Goal: Task Accomplishment & Management: Manage account settings

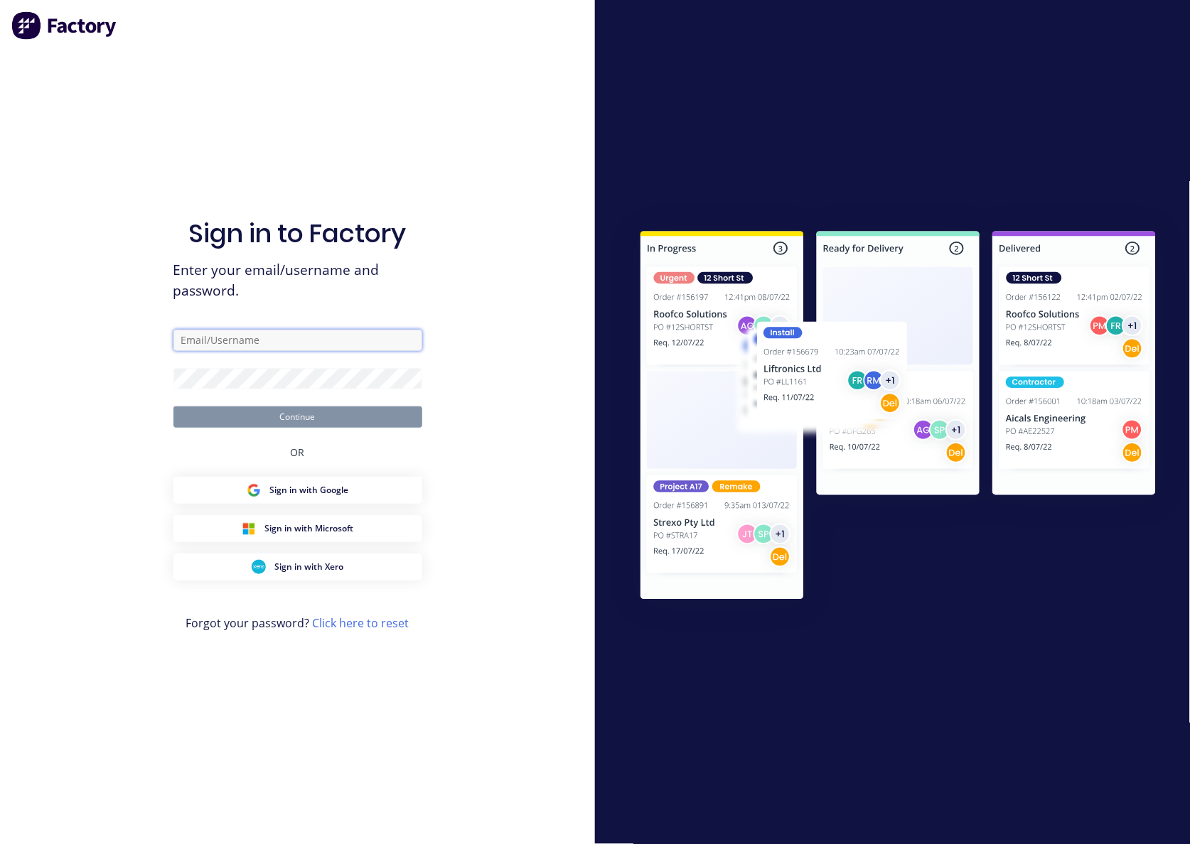
type input "[EMAIL_ADDRESS][DOMAIN_NAME]"
click at [353, 414] on button "Continue" at bounding box center [297, 416] width 249 height 21
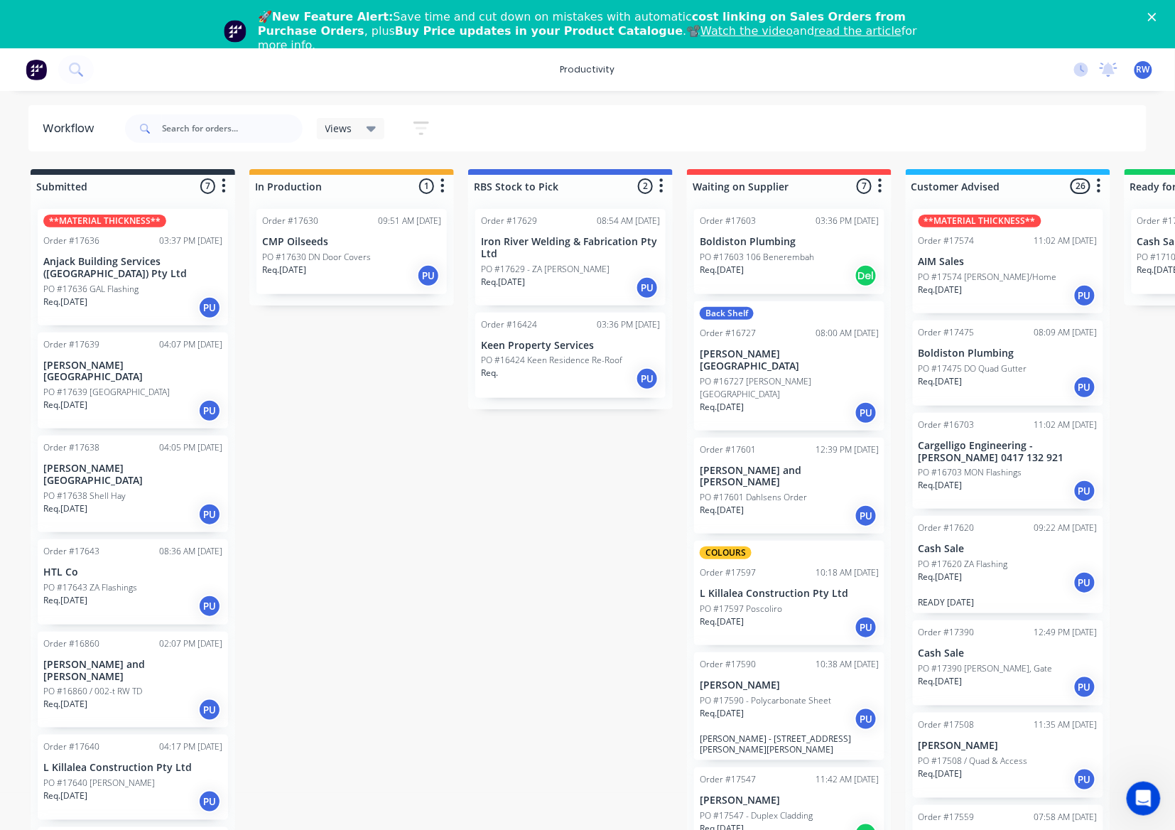
click at [139, 502] on div "Req. [DATE] PU" at bounding box center [132, 514] width 179 height 24
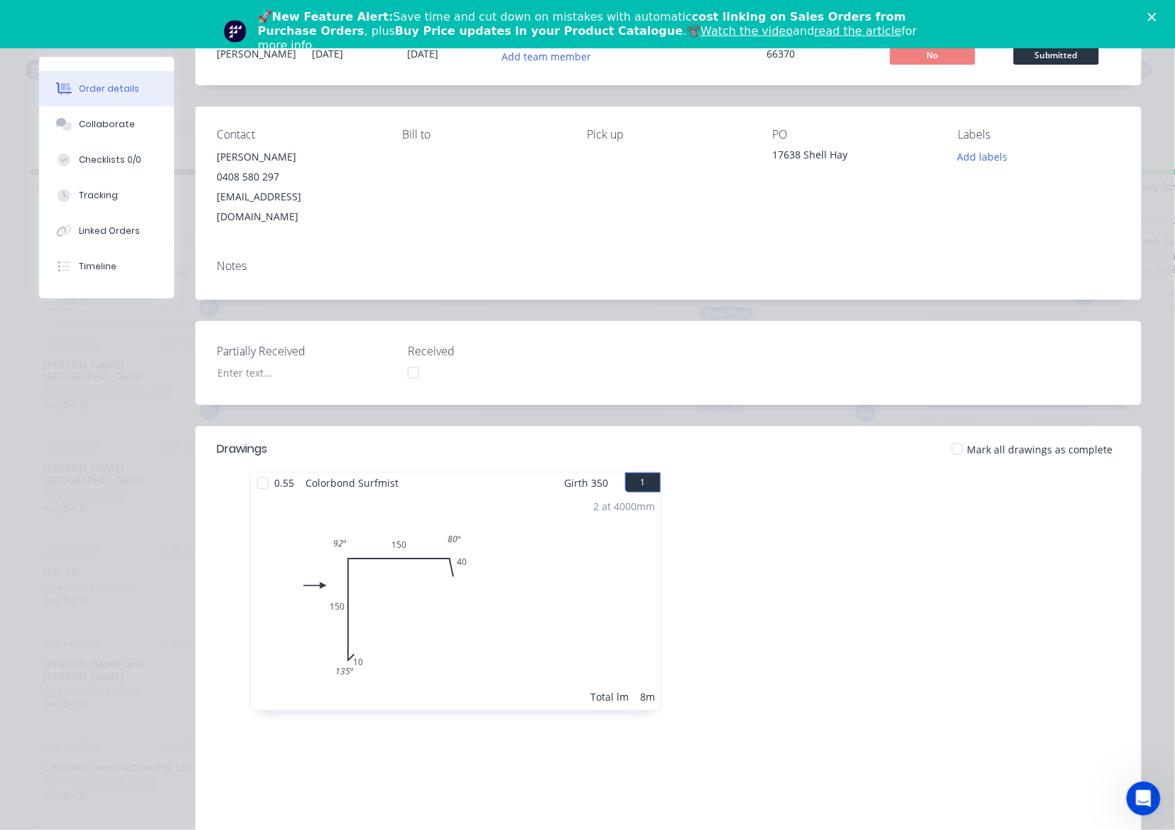
scroll to position [71, 0]
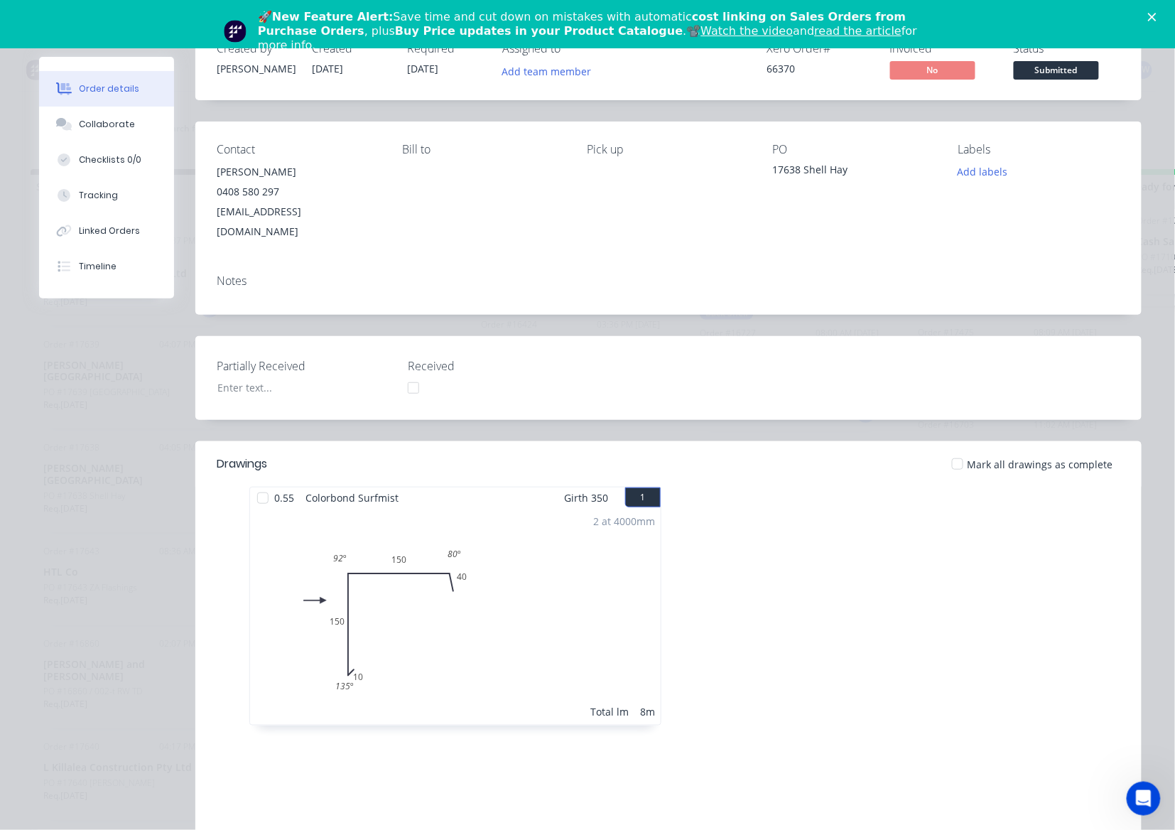
click at [949, 450] on div at bounding box center [958, 464] width 28 height 28
click at [1050, 75] on span "Submitted" at bounding box center [1056, 70] width 85 height 18
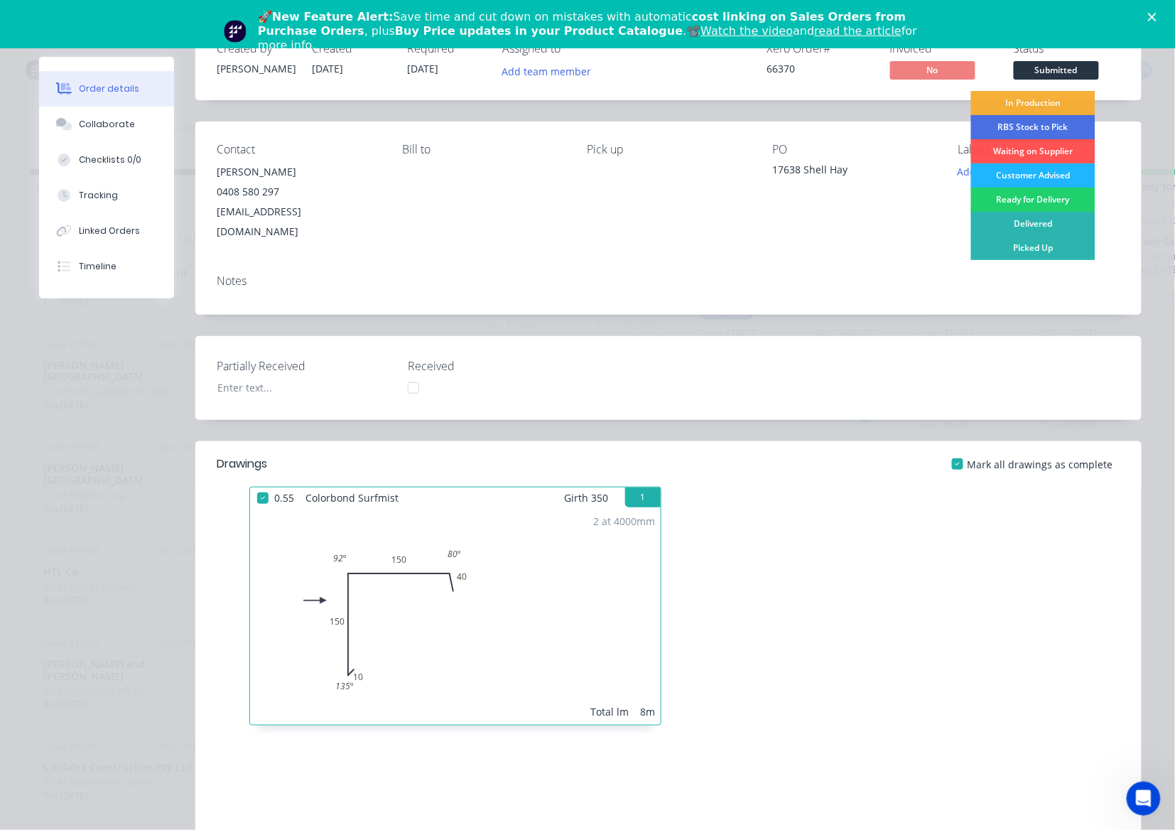
click at [1038, 182] on div "Customer Advised" at bounding box center [1033, 175] width 124 height 24
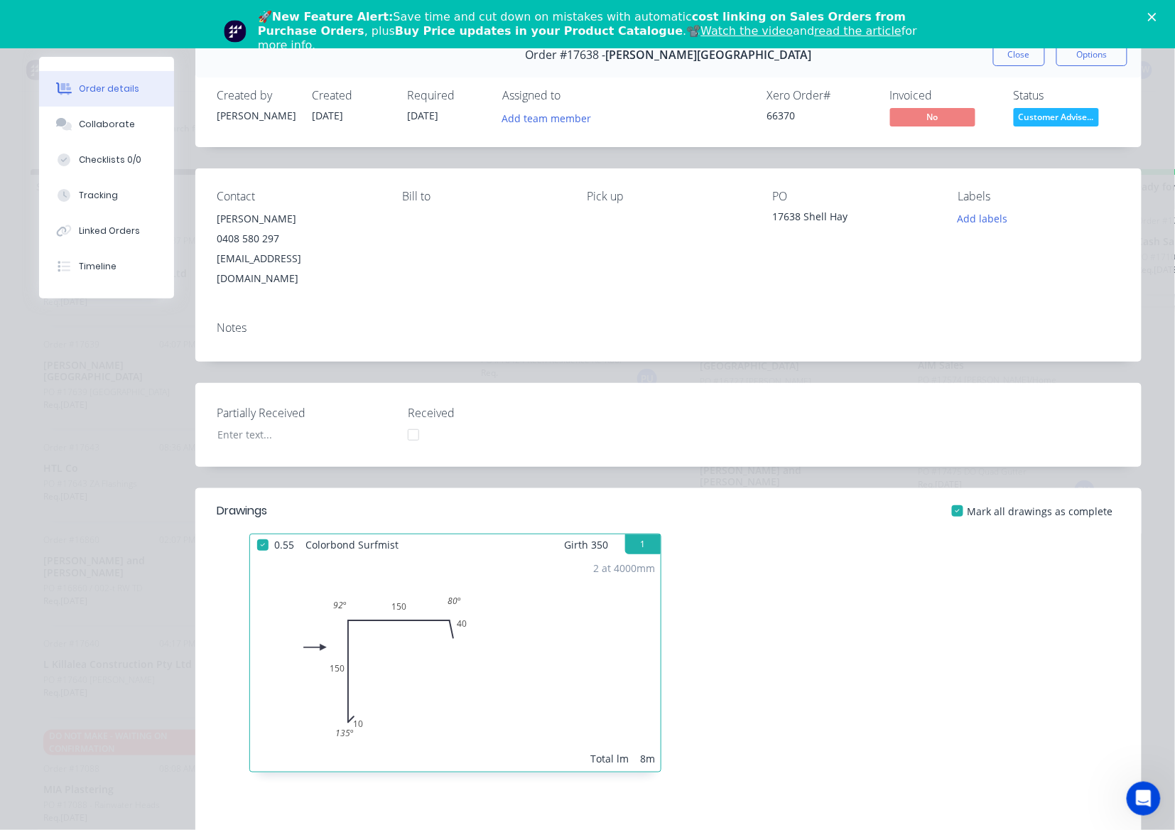
scroll to position [0, 0]
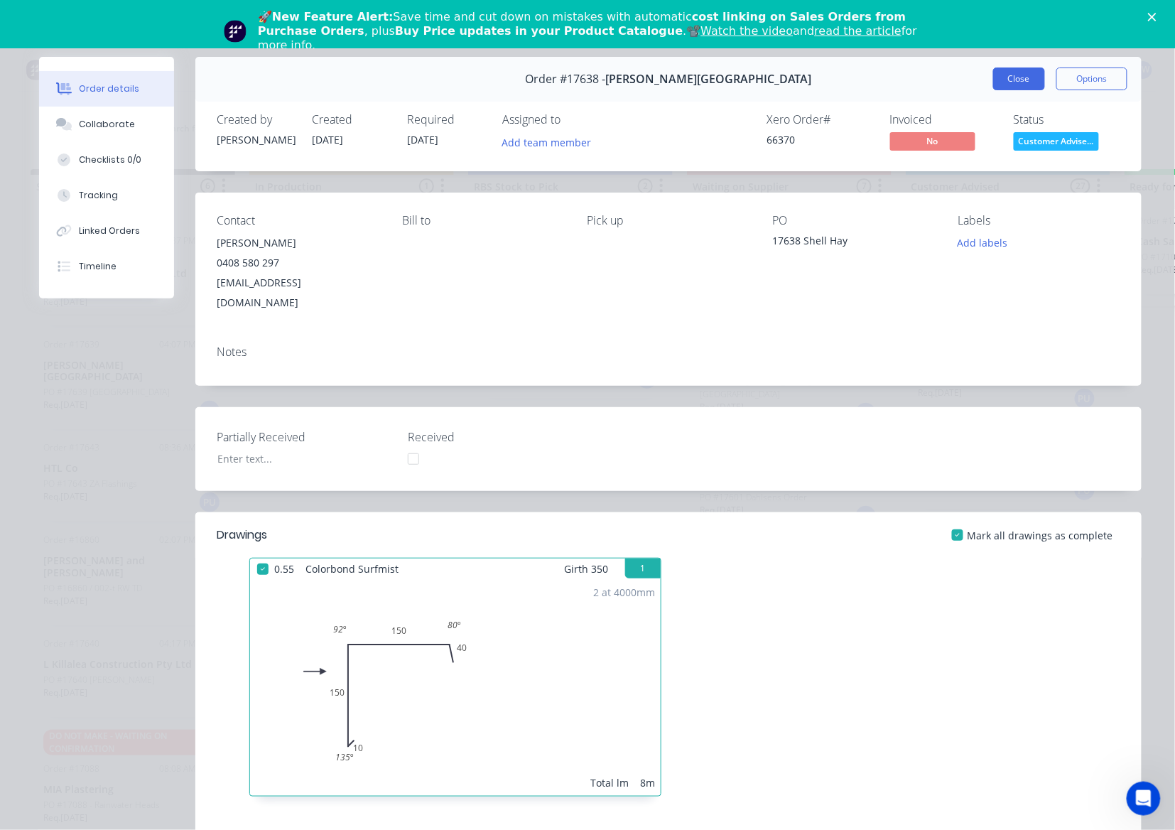
click at [996, 86] on button "Close" at bounding box center [1019, 79] width 52 height 23
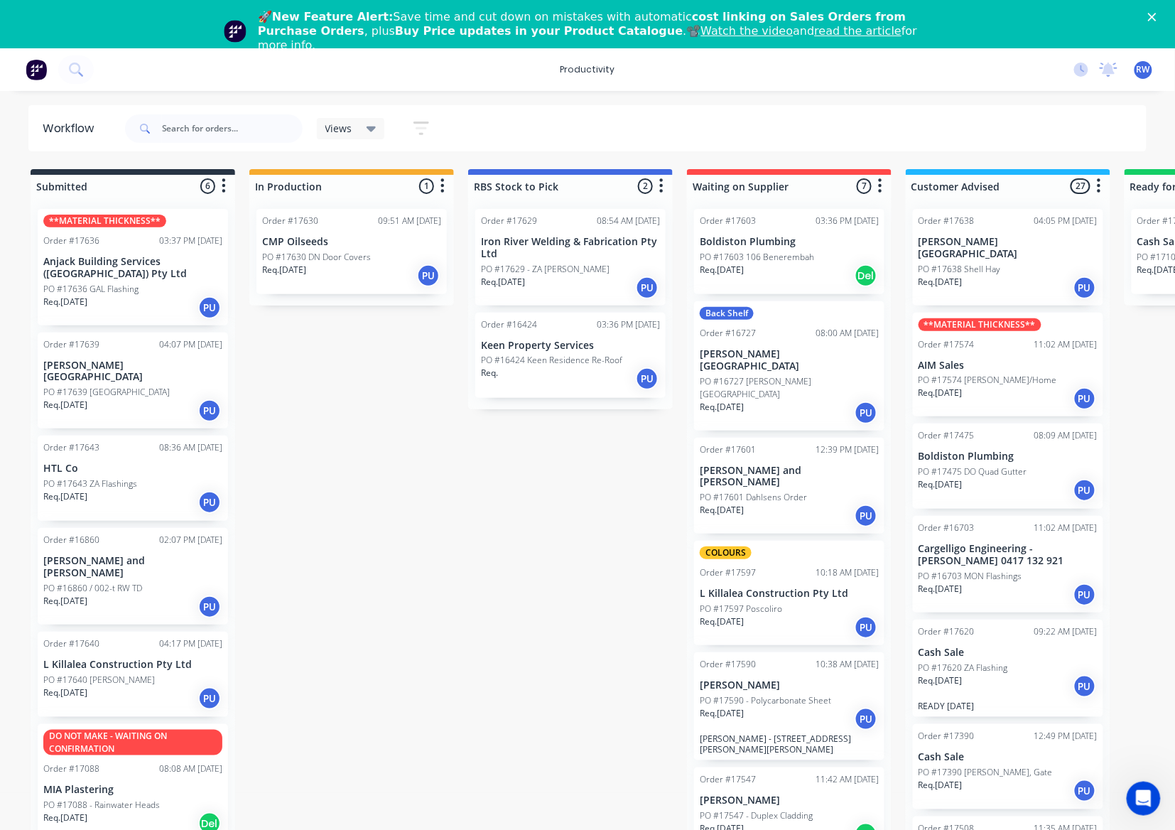
click at [126, 386] on p "PO #17639 [GEOGRAPHIC_DATA]" at bounding box center [106, 392] width 126 height 13
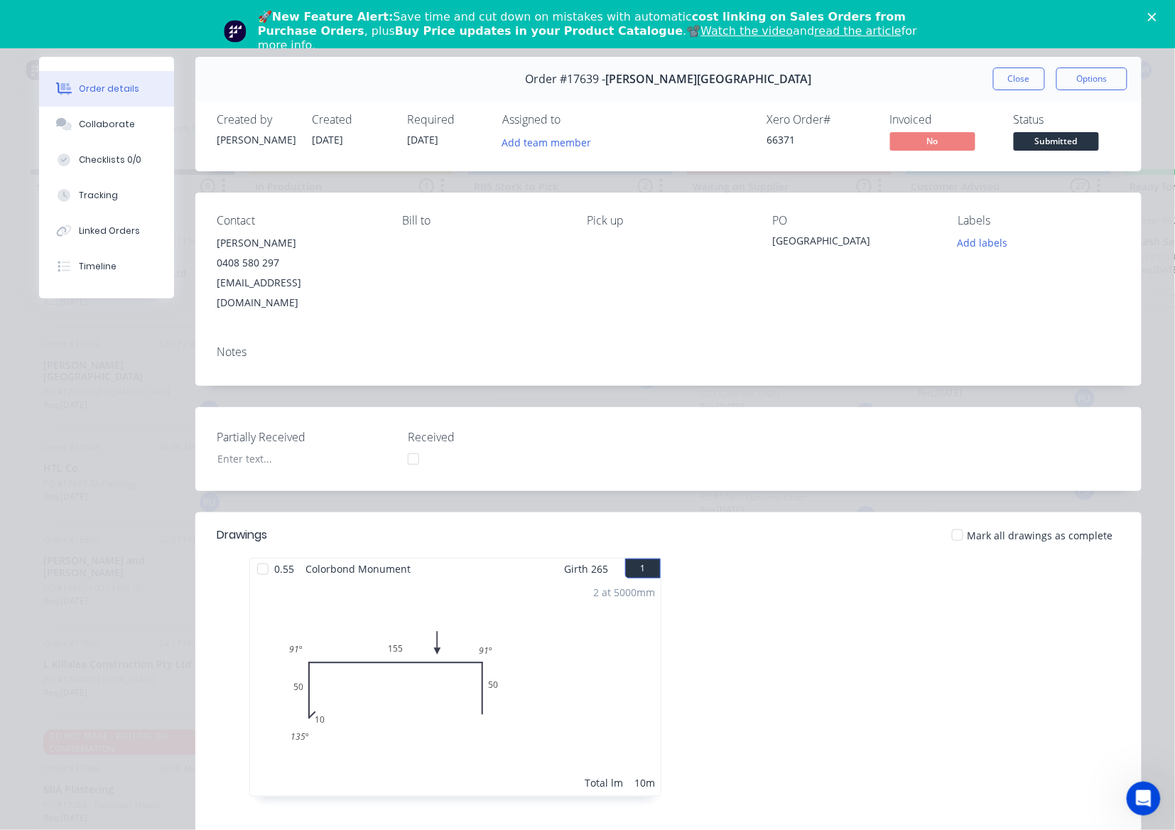
click at [953, 521] on div at bounding box center [958, 535] width 28 height 28
click at [1059, 138] on span "Submitted" at bounding box center [1056, 141] width 85 height 18
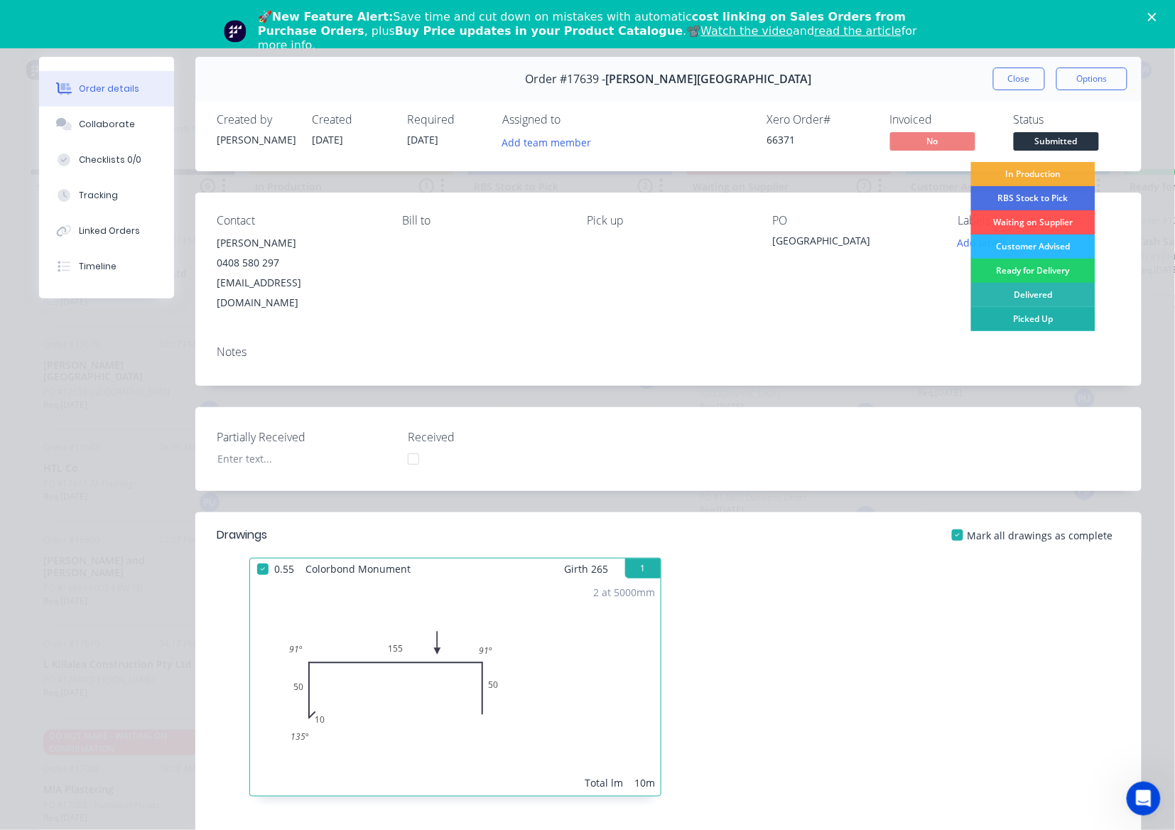
click at [1067, 320] on div "Picked Up" at bounding box center [1033, 319] width 124 height 24
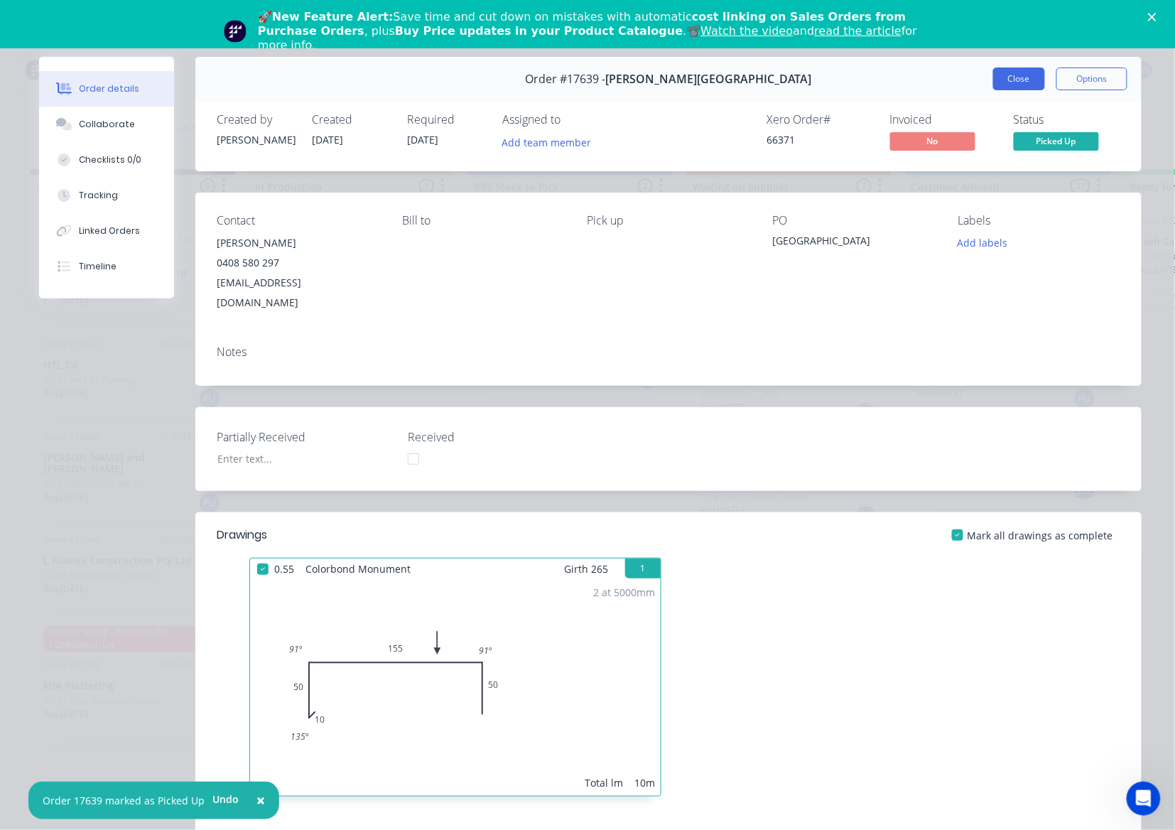
click at [1013, 69] on button "Close" at bounding box center [1019, 79] width 52 height 23
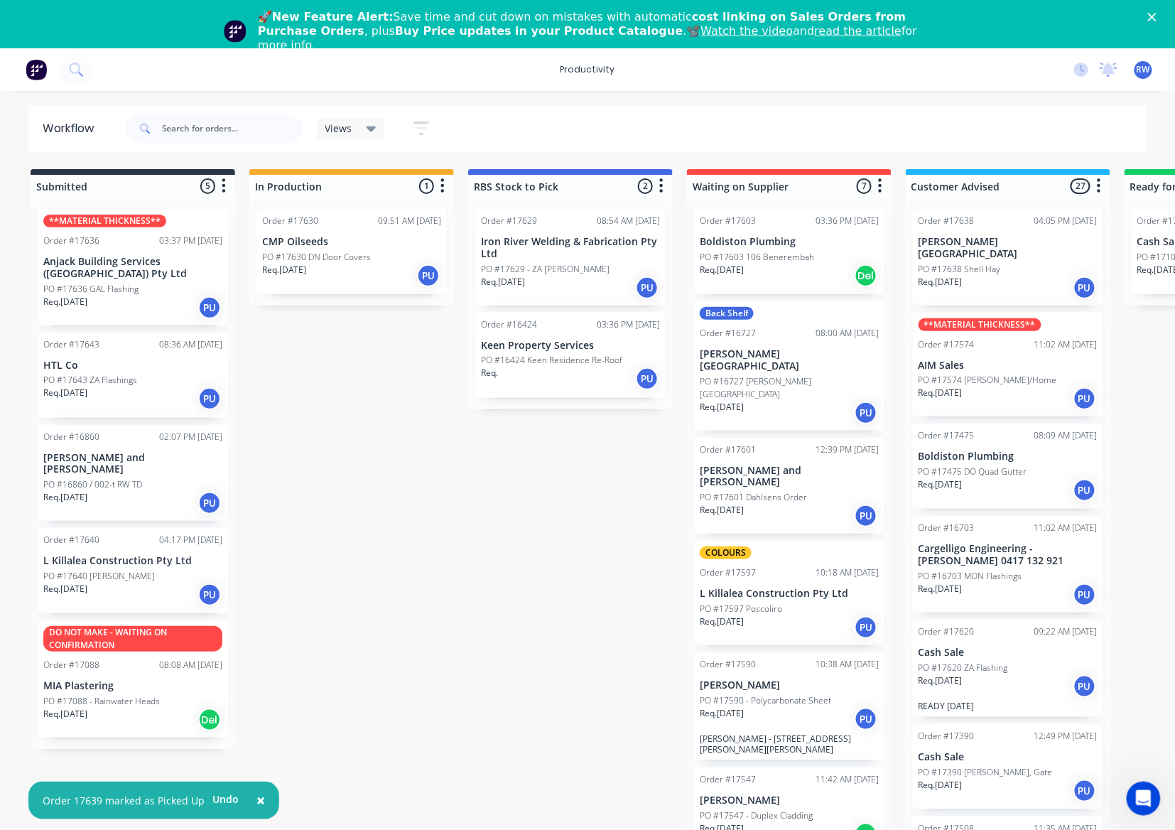
click at [126, 583] on div "Req. [DATE] PU" at bounding box center [132, 595] width 179 height 24
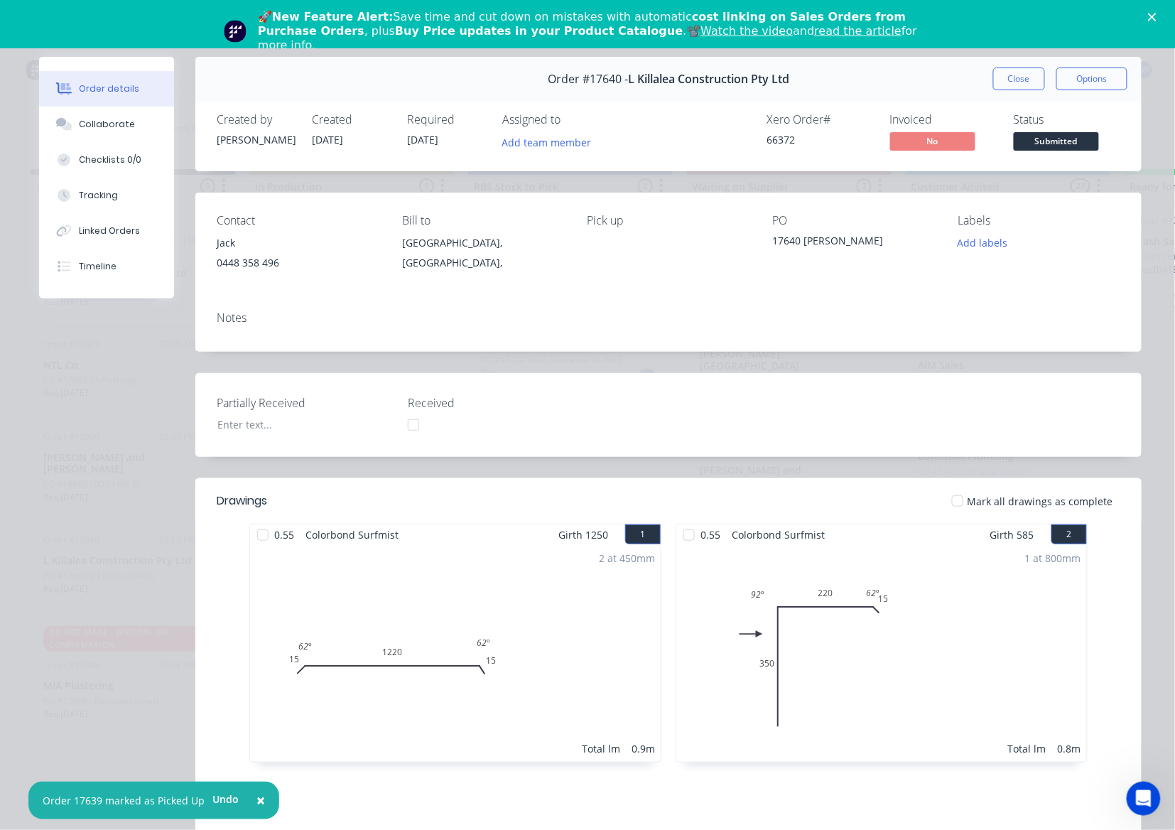
click at [955, 505] on div at bounding box center [958, 501] width 28 height 28
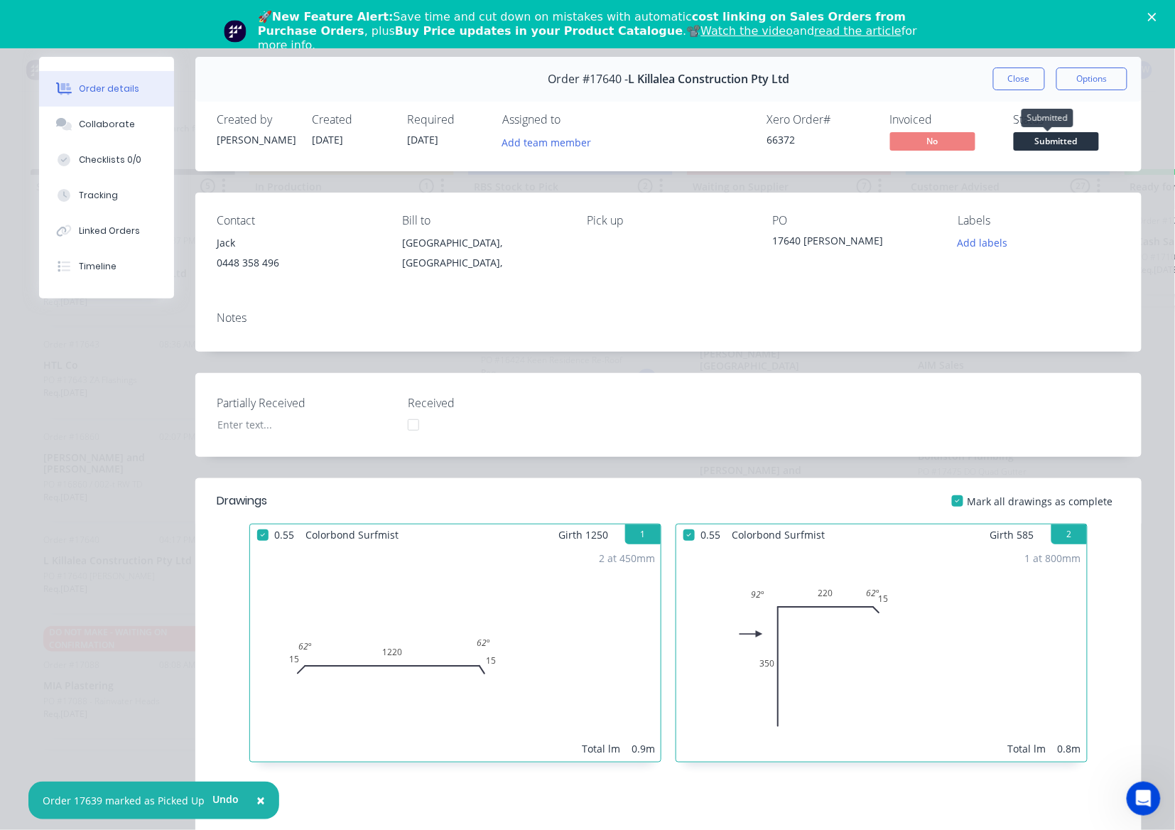
click at [1030, 146] on span "Submitted" at bounding box center [1056, 141] width 85 height 18
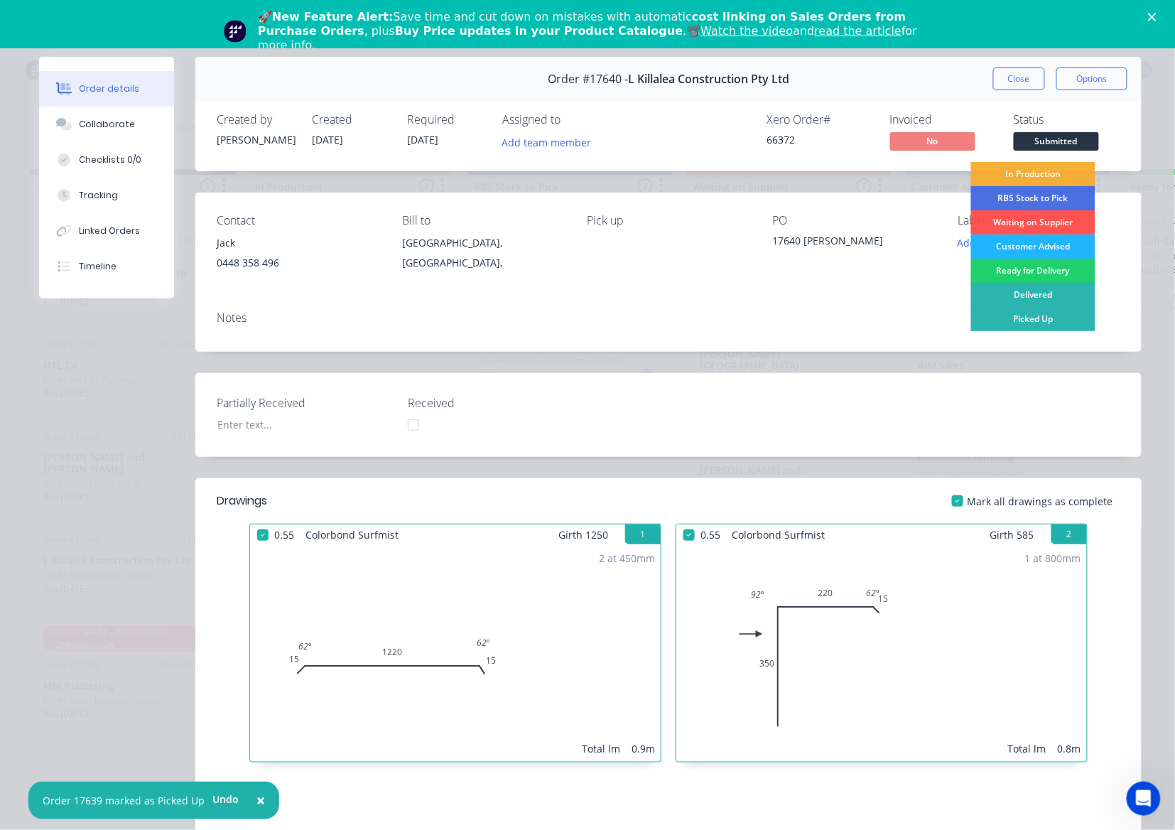
click at [1028, 252] on div "Customer Advised" at bounding box center [1033, 247] width 124 height 24
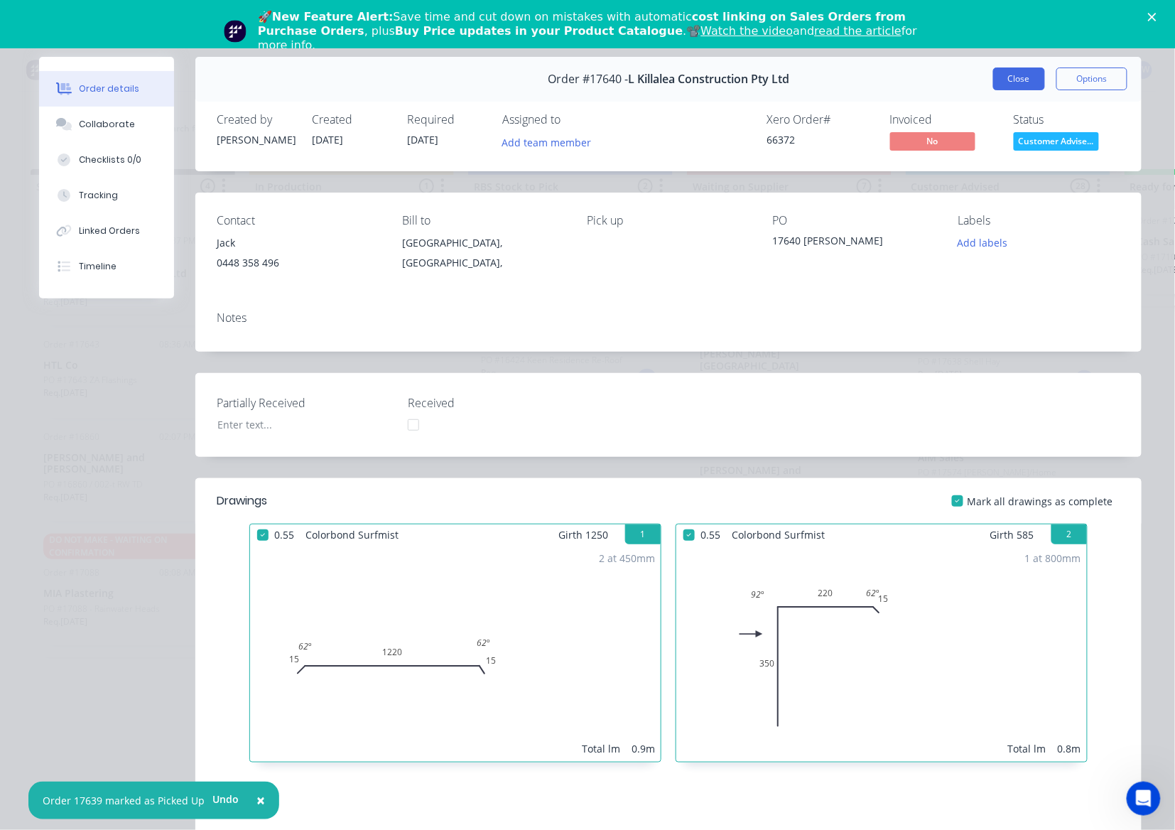
click at [1015, 81] on button "Close" at bounding box center [1019, 79] width 52 height 23
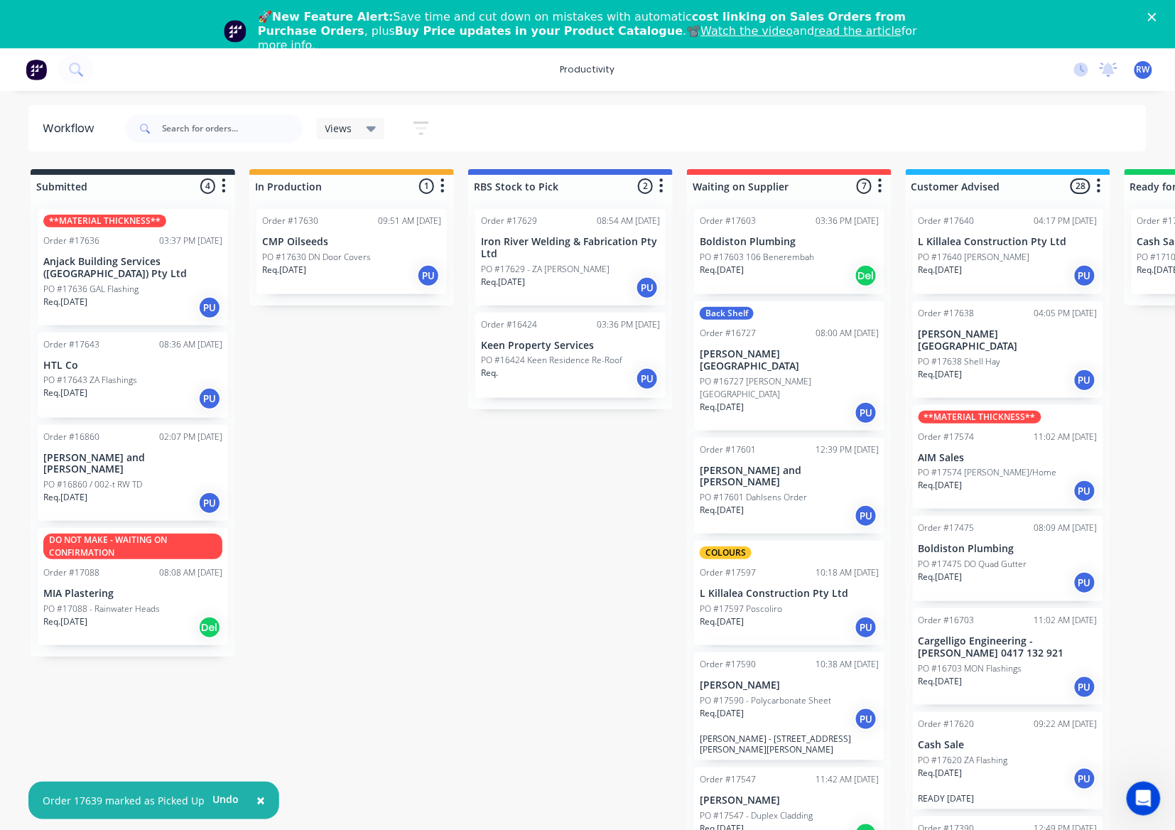
click at [105, 296] on div "Req. [DATE] PU" at bounding box center [132, 308] width 179 height 24
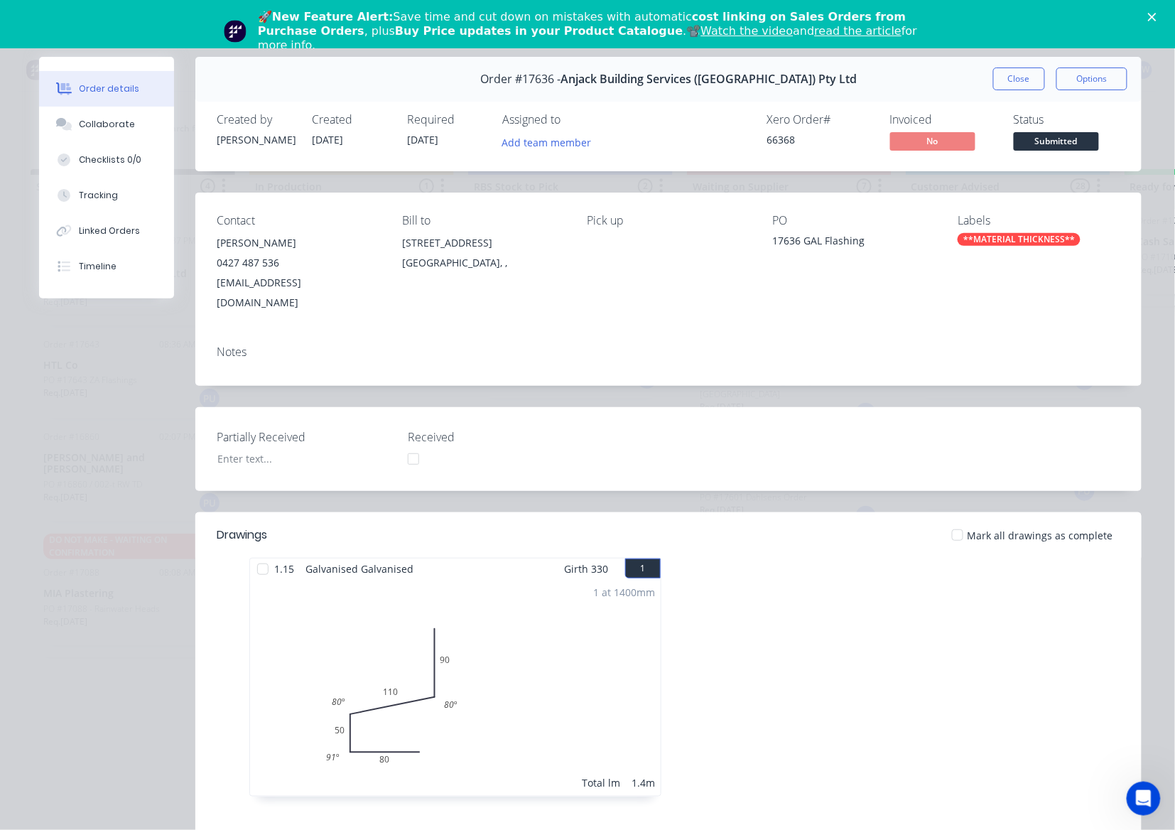
click at [953, 521] on div at bounding box center [958, 535] width 28 height 28
click at [1050, 138] on span "Submitted" at bounding box center [1056, 141] width 85 height 18
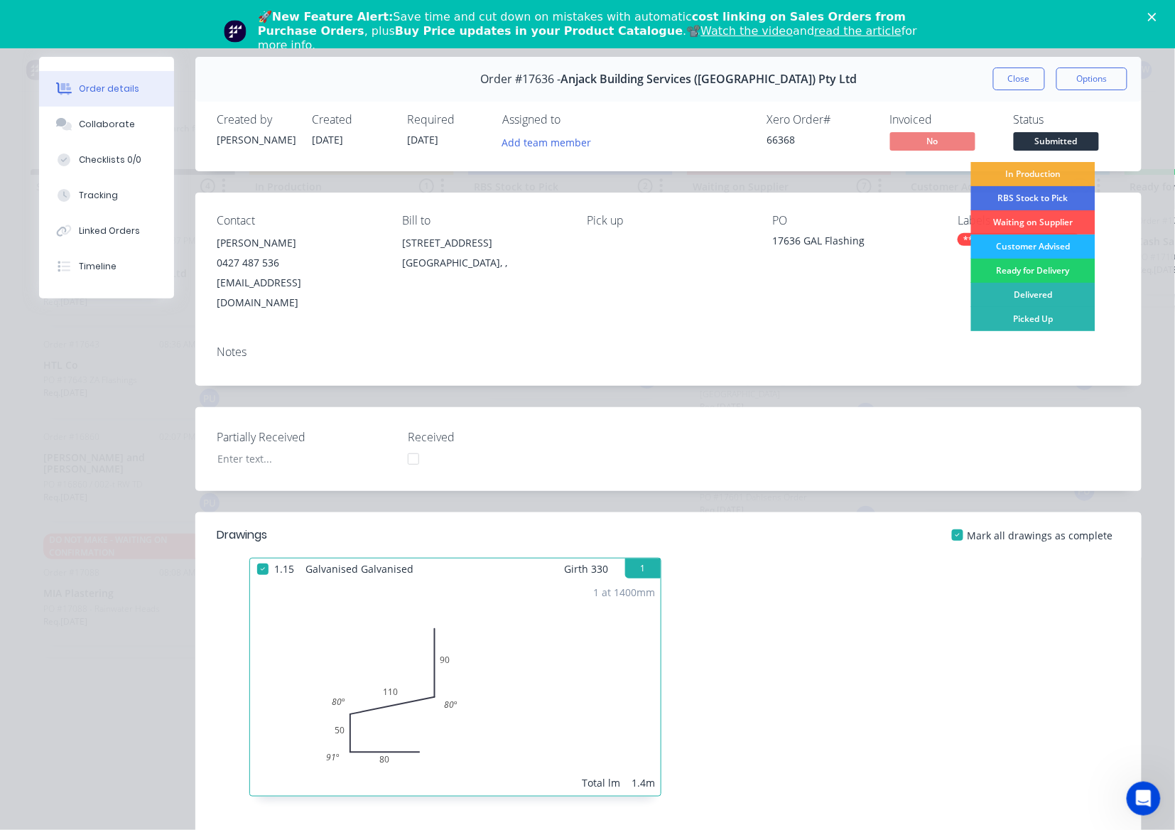
click at [1028, 245] on div "Customer Advised" at bounding box center [1033, 247] width 124 height 24
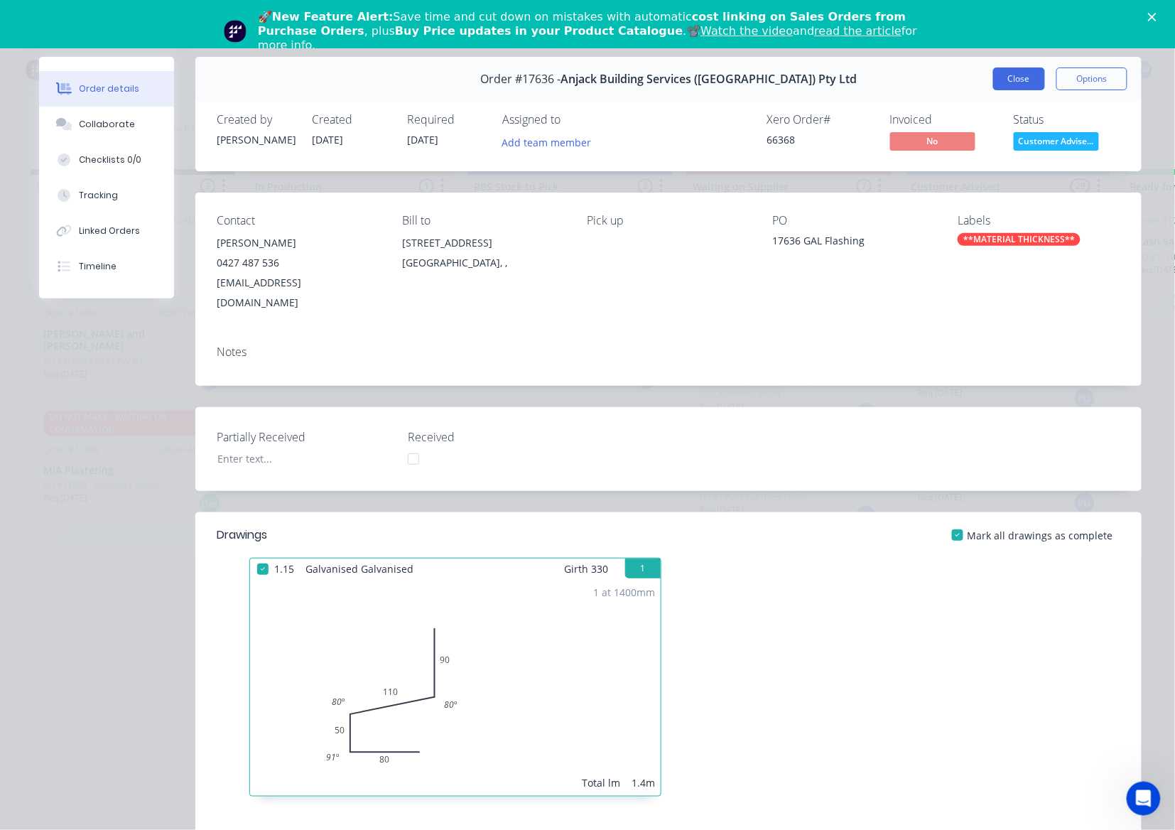
click at [1006, 80] on button "Close" at bounding box center [1019, 79] width 52 height 23
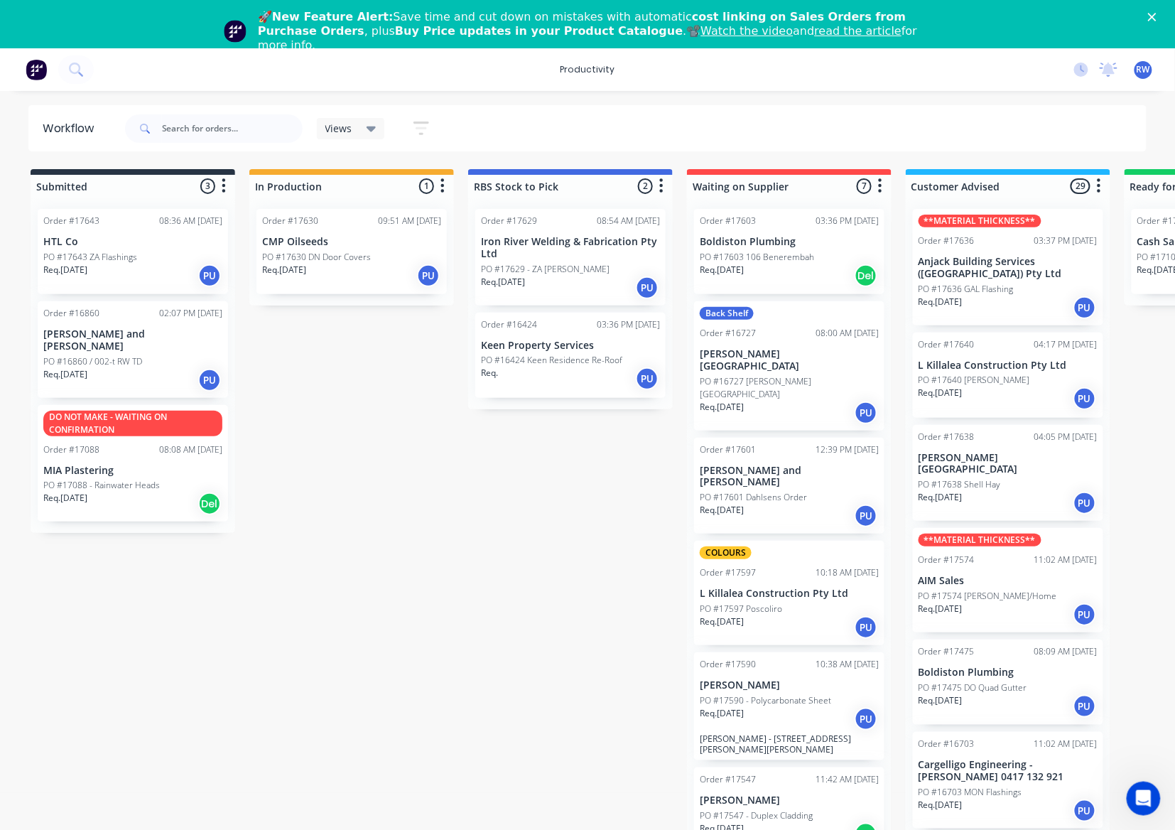
click at [104, 368] on div "Req. [DATE] PU" at bounding box center [132, 380] width 179 height 24
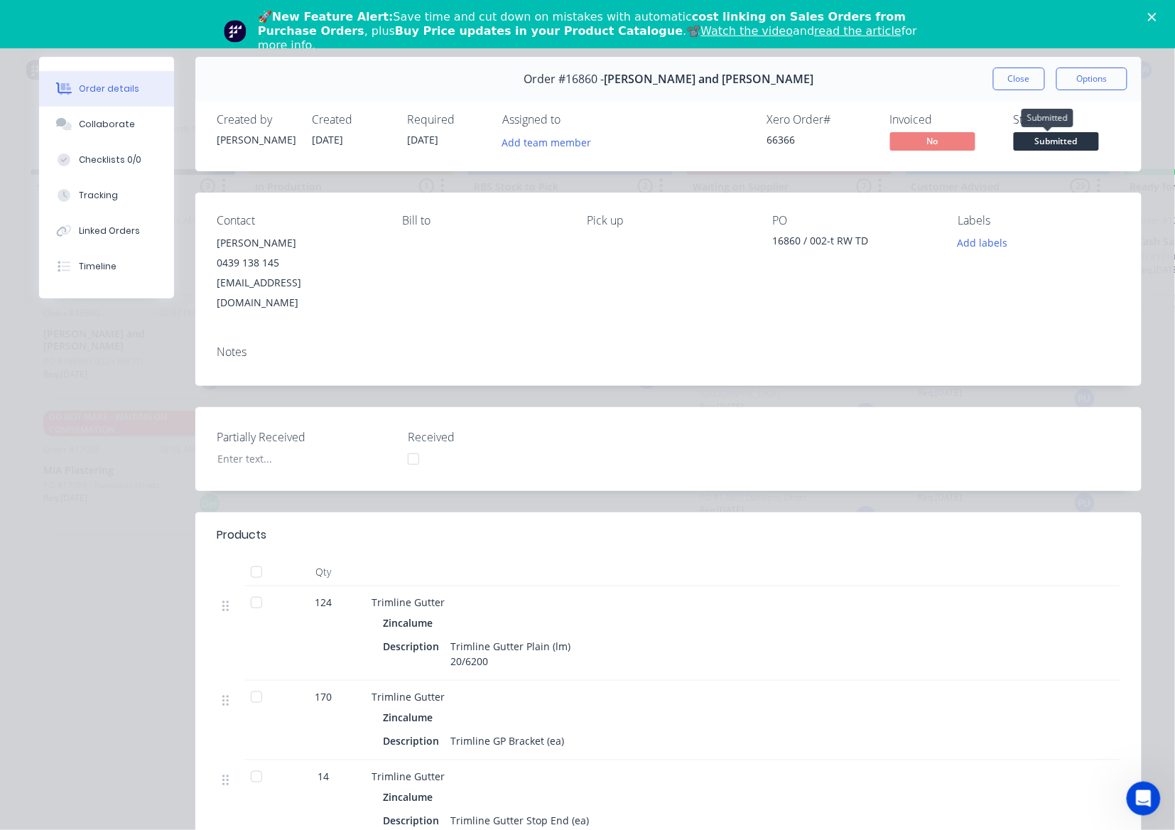
click at [1028, 143] on span "Submitted" at bounding box center [1056, 141] width 85 height 18
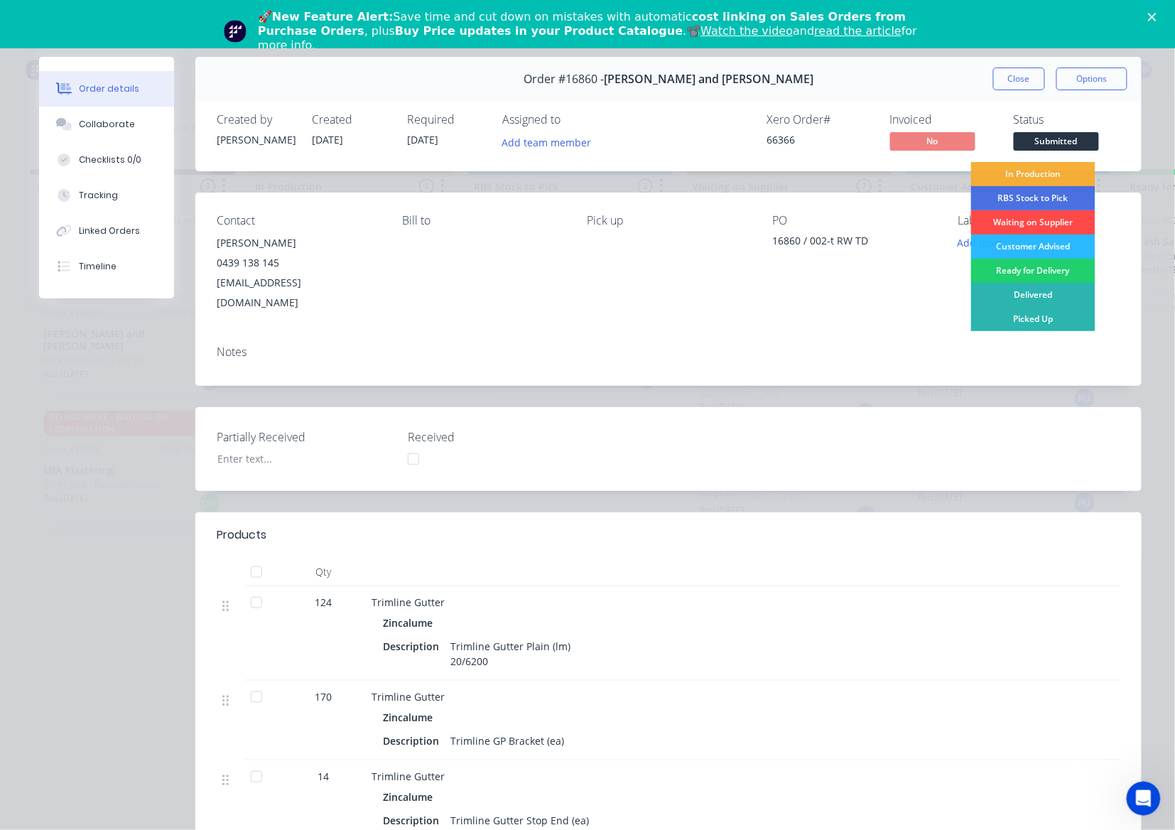
click at [1008, 222] on div "Waiting on Supplier" at bounding box center [1033, 222] width 124 height 24
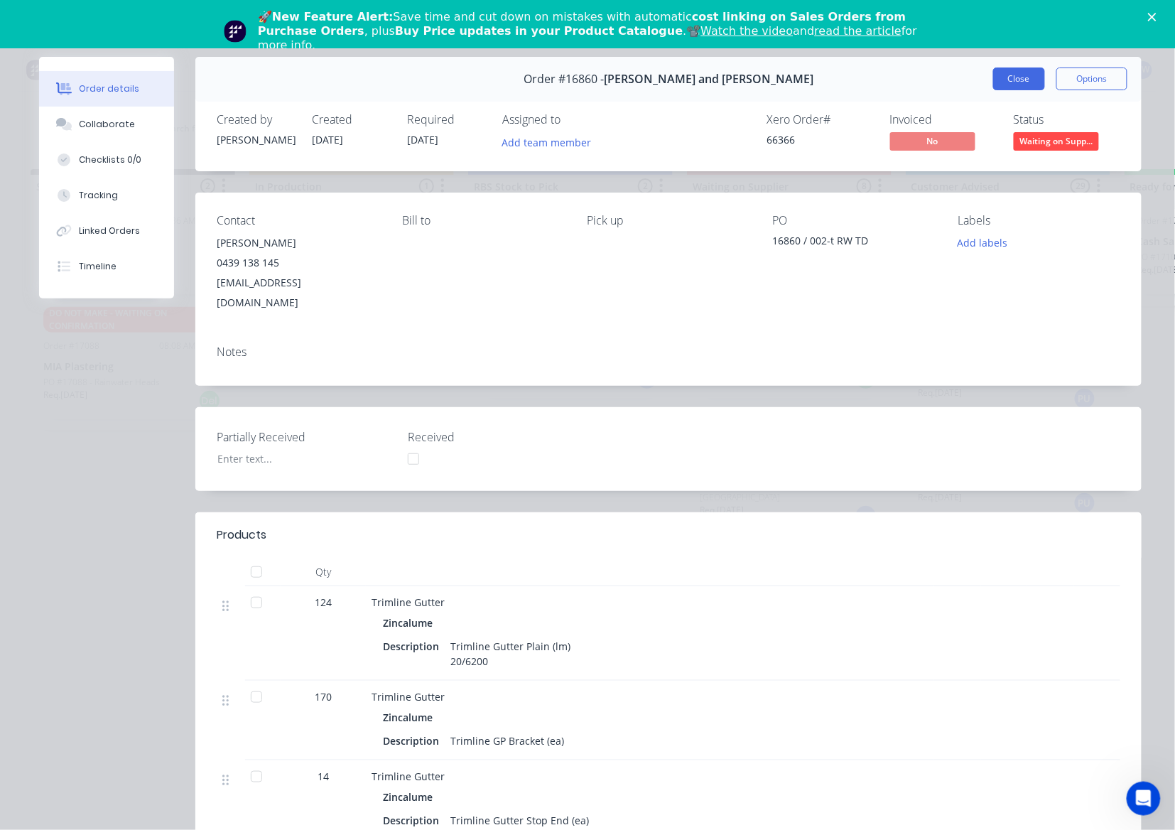
click at [1005, 80] on button "Close" at bounding box center [1019, 79] width 52 height 23
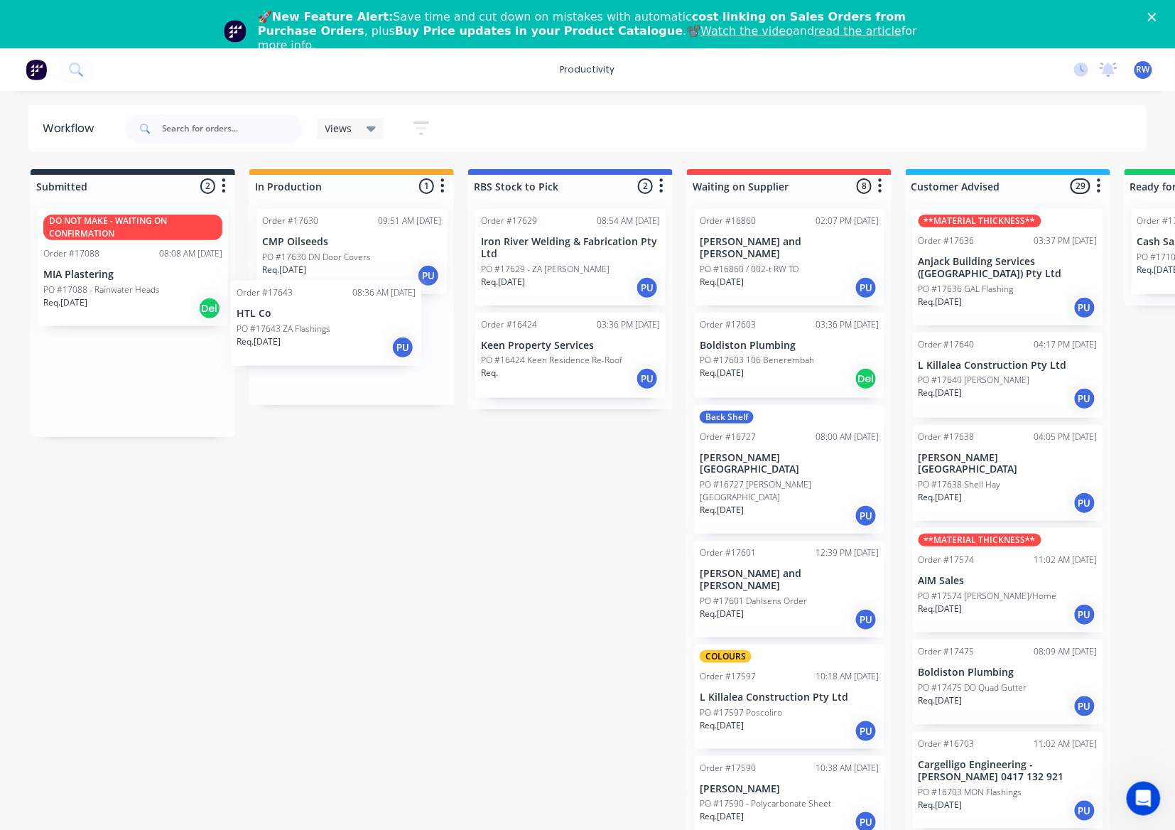
drag, startPoint x: 102, startPoint y: 242, endPoint x: 301, endPoint y: 316, distance: 212.3
click at [301, 316] on div "Submitted 2 Sort By Created date Required date Order number Customer name Most …" at bounding box center [865, 513] width 1752 height 688
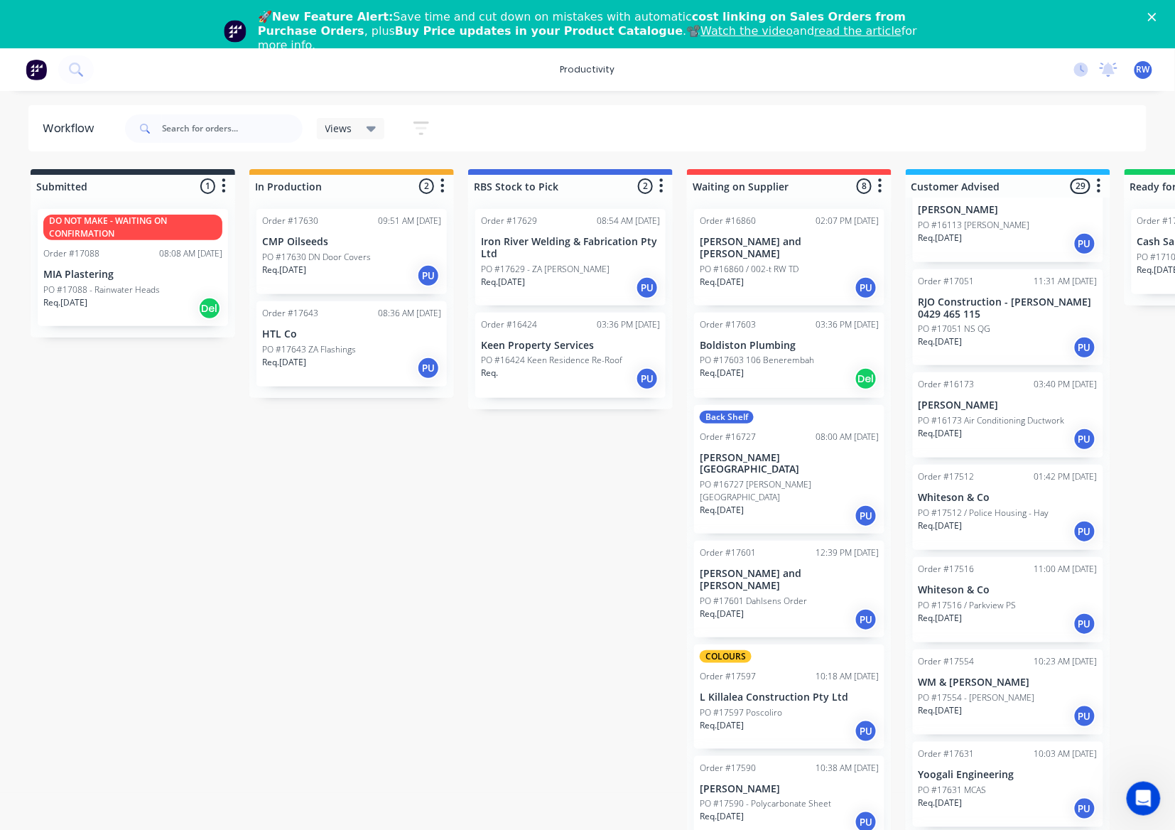
scroll to position [2184, 0]
click at [978, 794] on div "Req. [DATE] PU" at bounding box center [1008, 806] width 179 height 24
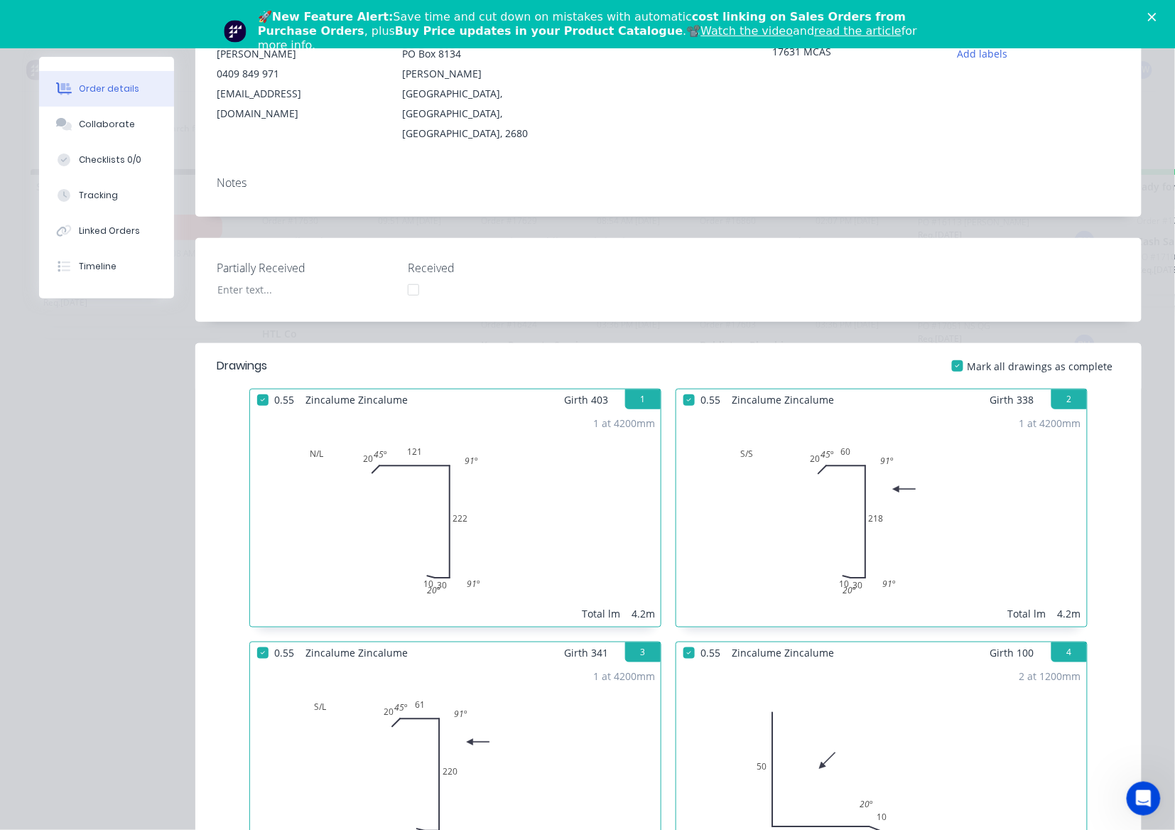
scroll to position [0, 0]
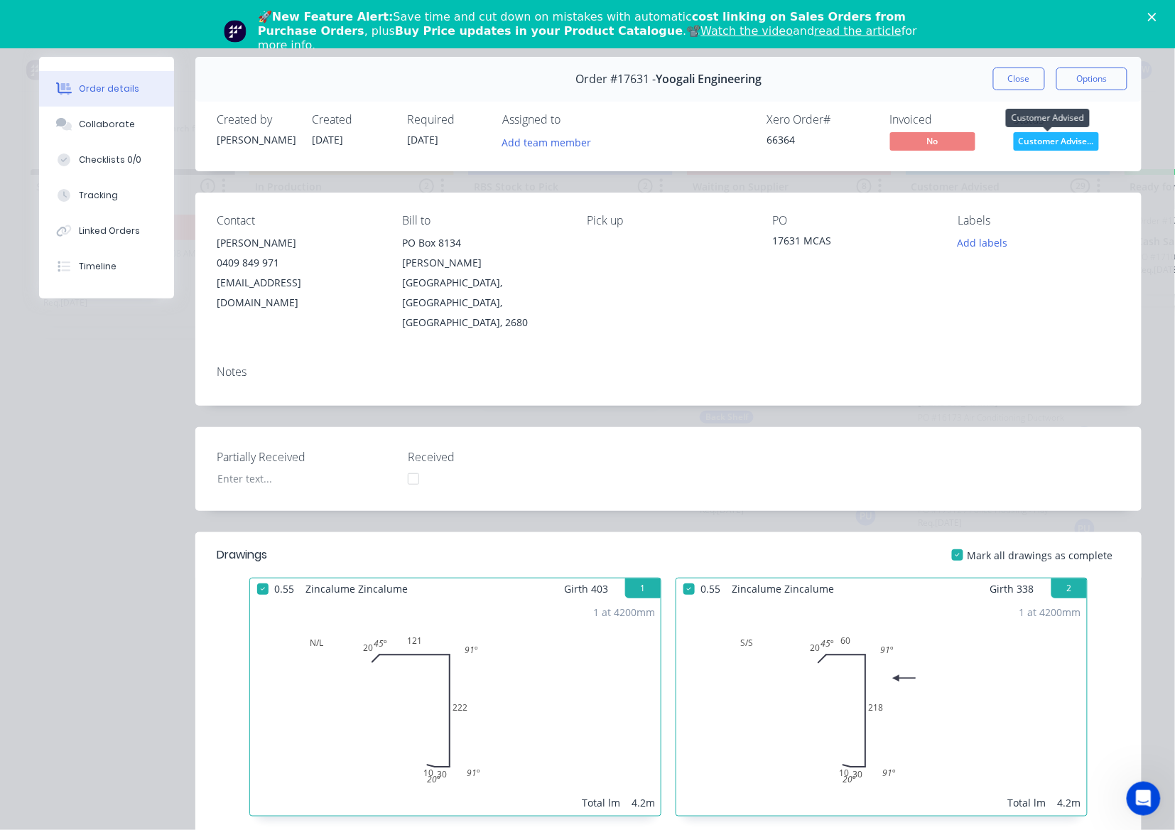
click at [1066, 135] on span "Customer Advise..." at bounding box center [1056, 141] width 85 height 18
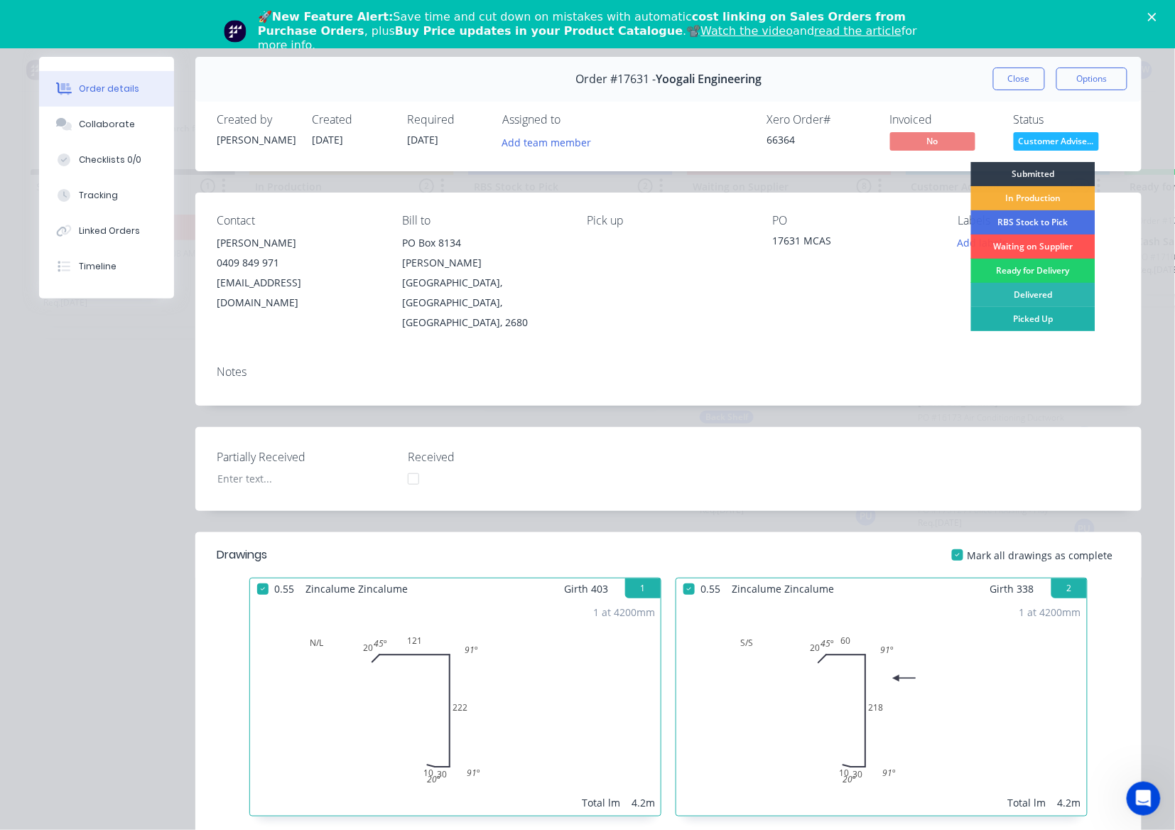
click at [1038, 313] on div "Picked Up" at bounding box center [1033, 319] width 124 height 24
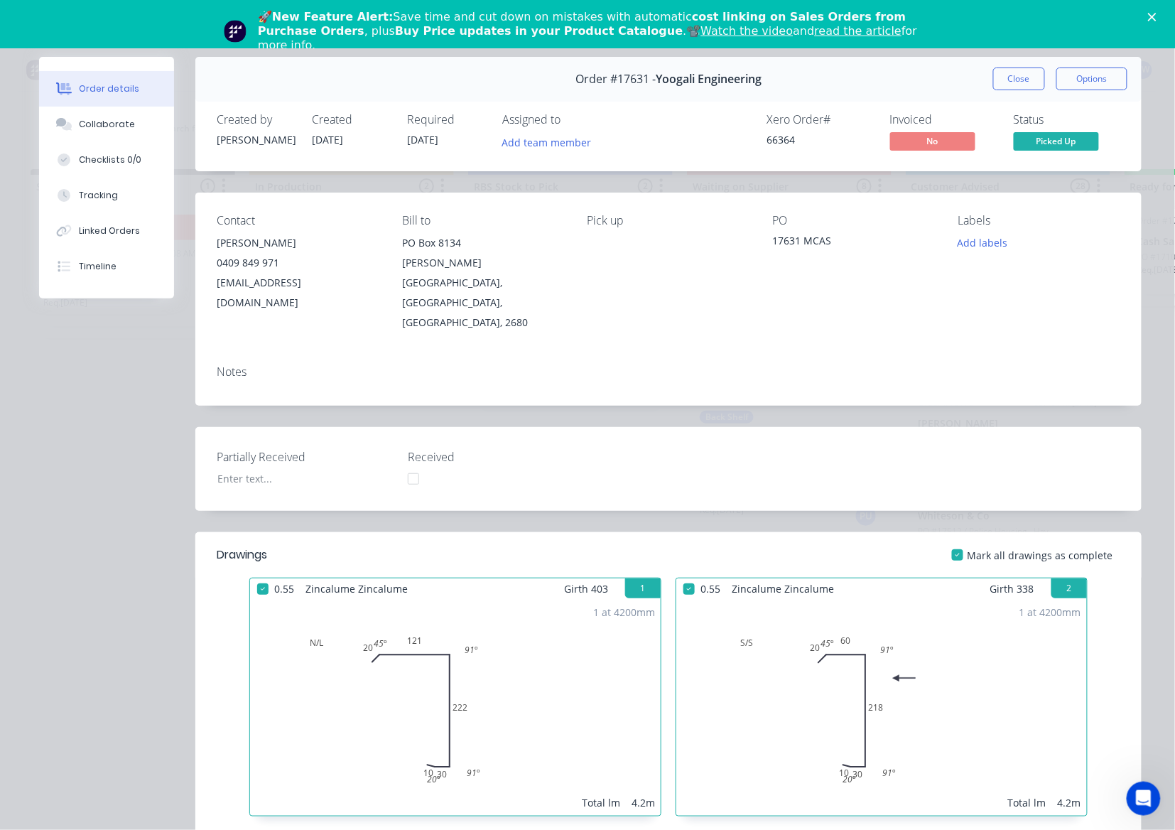
scroll to position [2093, 0]
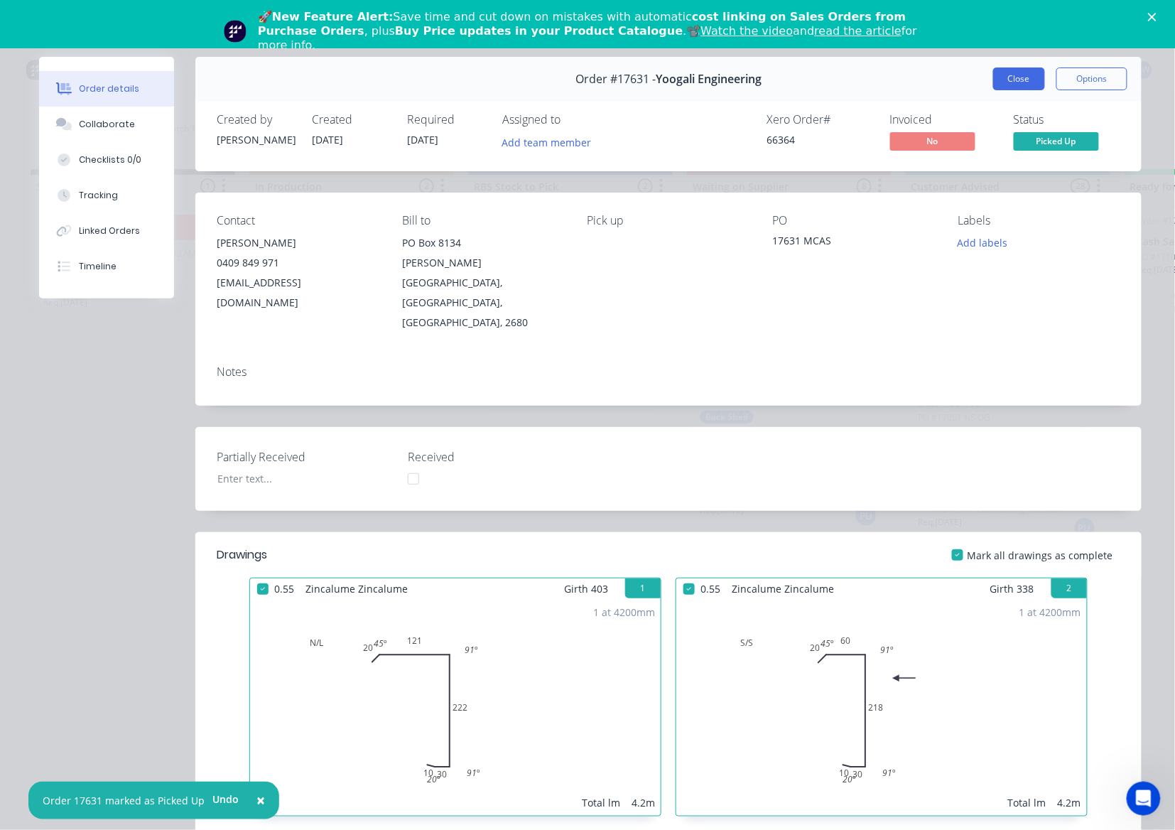
click at [1013, 80] on button "Close" at bounding box center [1019, 79] width 52 height 23
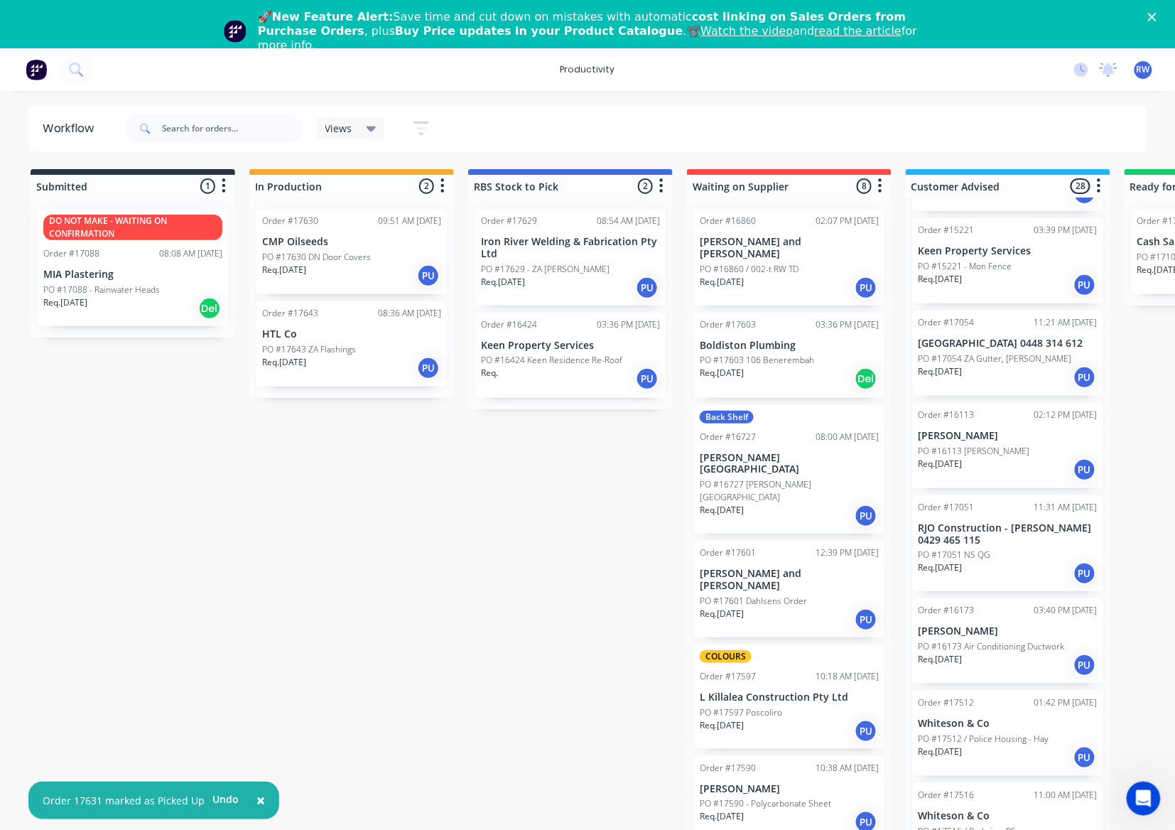
scroll to position [1714, 0]
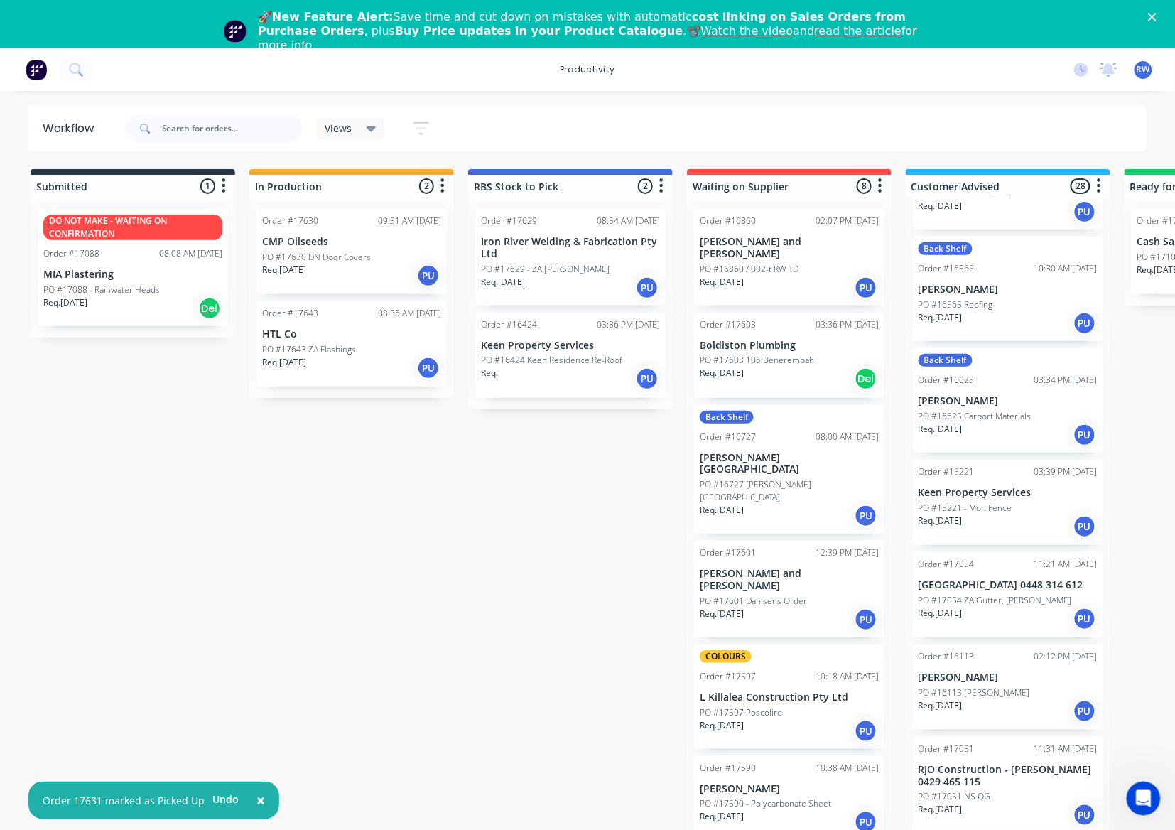
click at [984, 764] on p "RJO Construction - [PERSON_NAME] 0429 465 115" at bounding box center [1008, 776] width 179 height 24
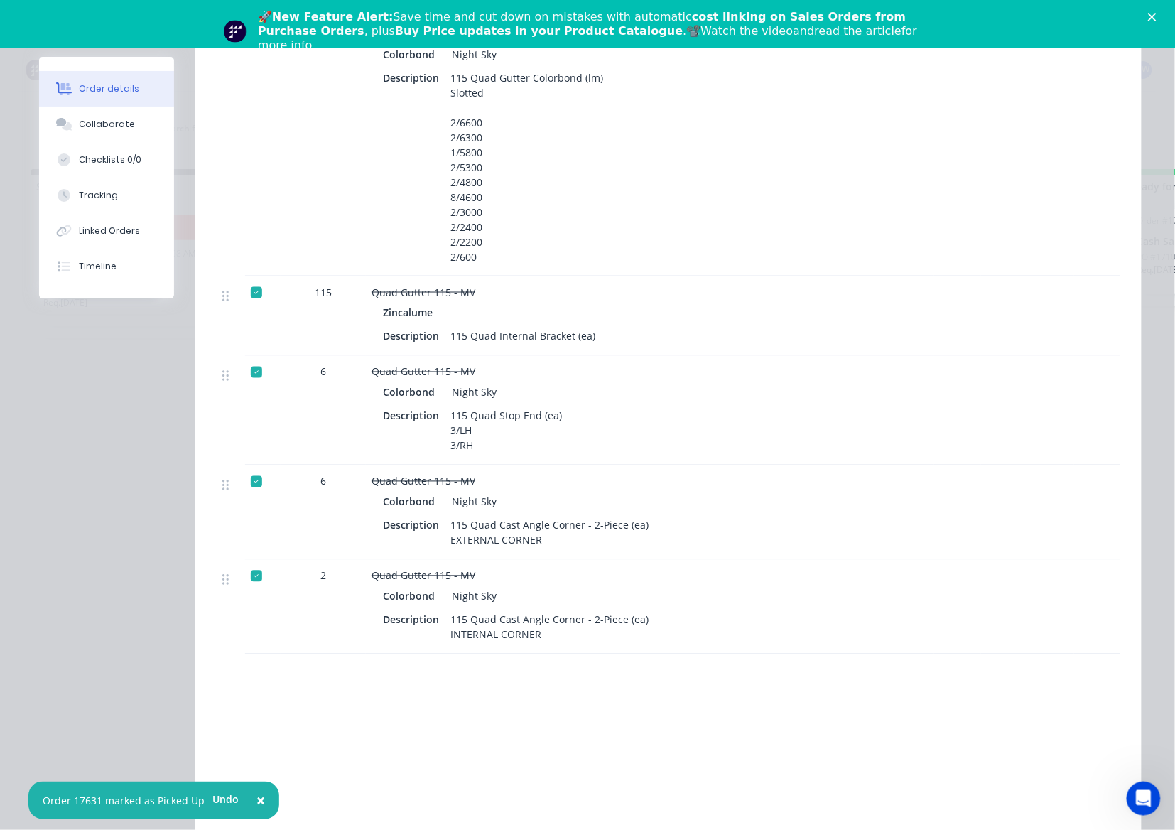
scroll to position [0, 0]
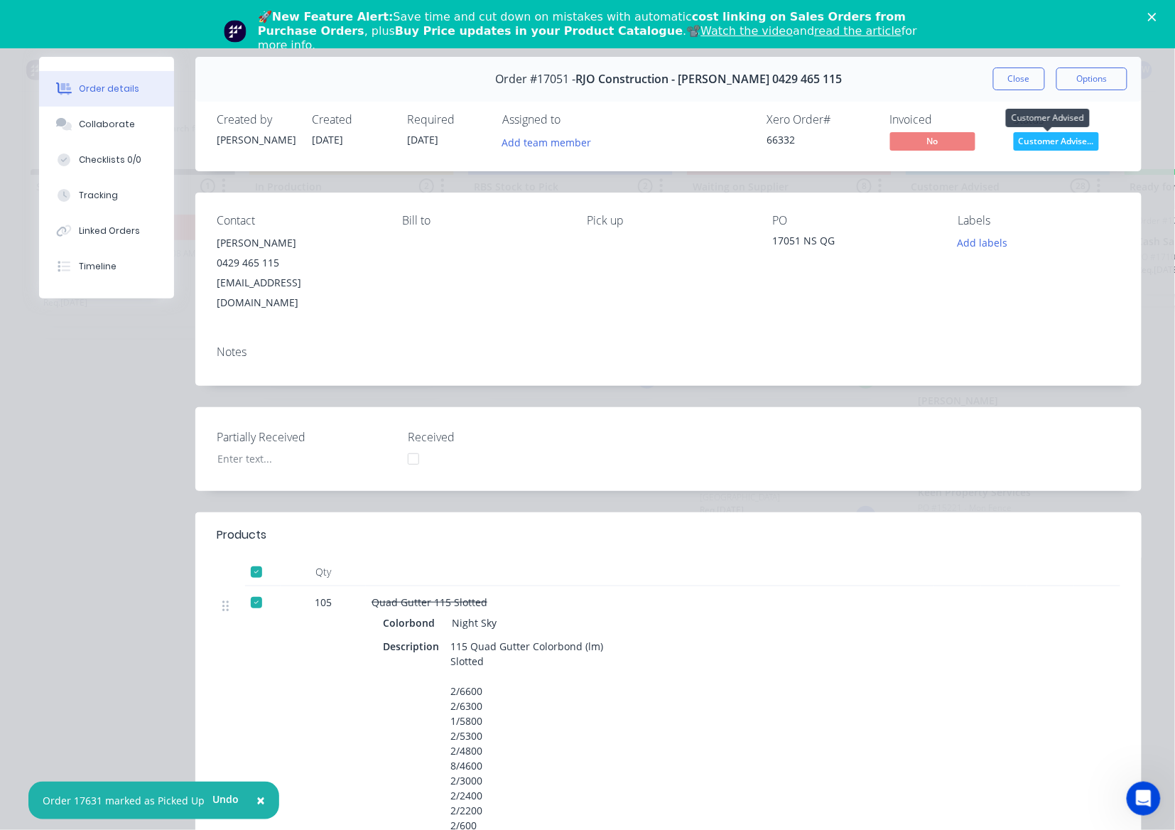
click at [1042, 137] on span "Customer Advise..." at bounding box center [1056, 141] width 85 height 18
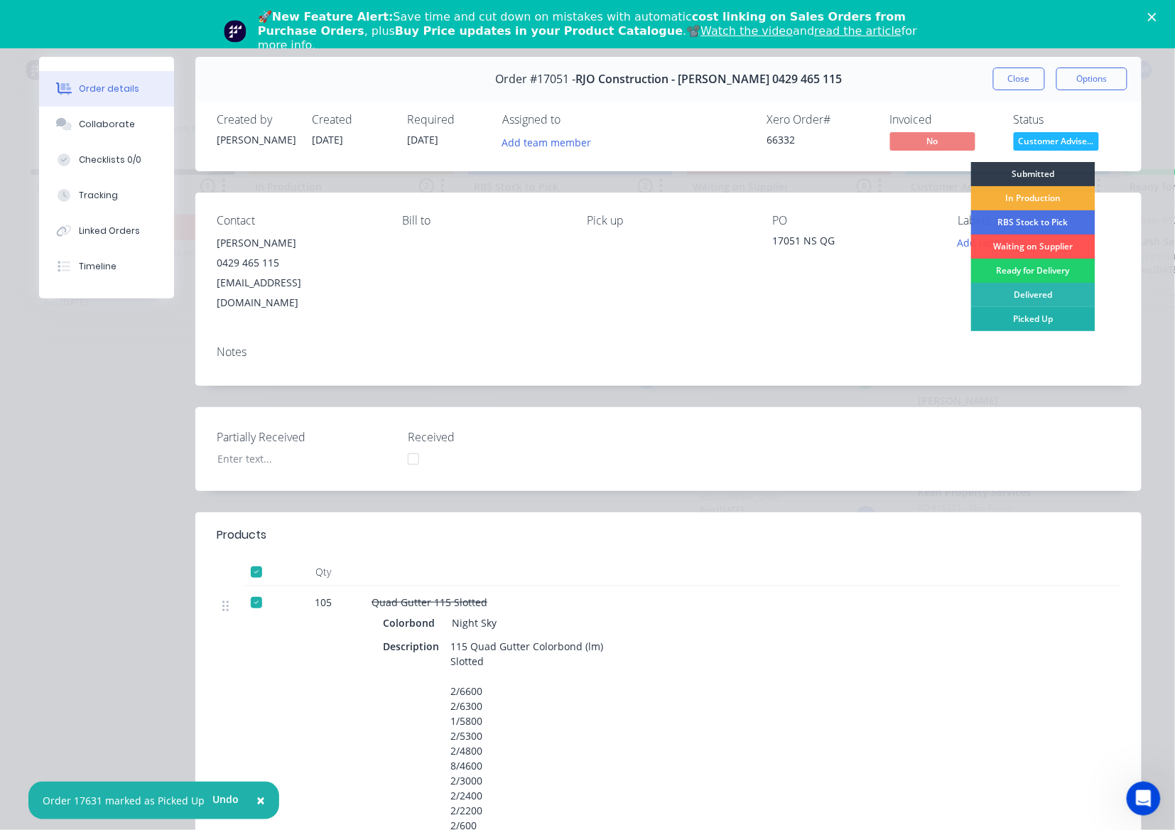
click at [1035, 320] on div "Picked Up" at bounding box center [1033, 319] width 124 height 24
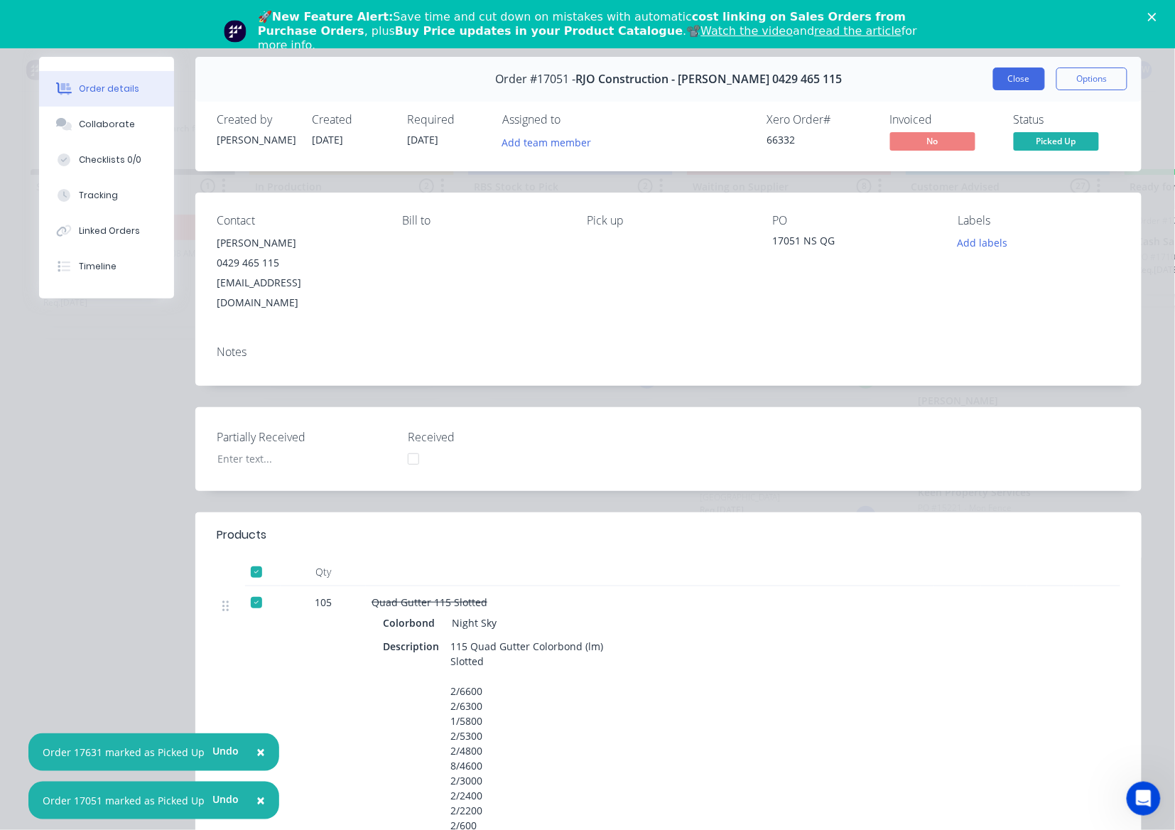
click at [1010, 84] on button "Close" at bounding box center [1019, 79] width 52 height 23
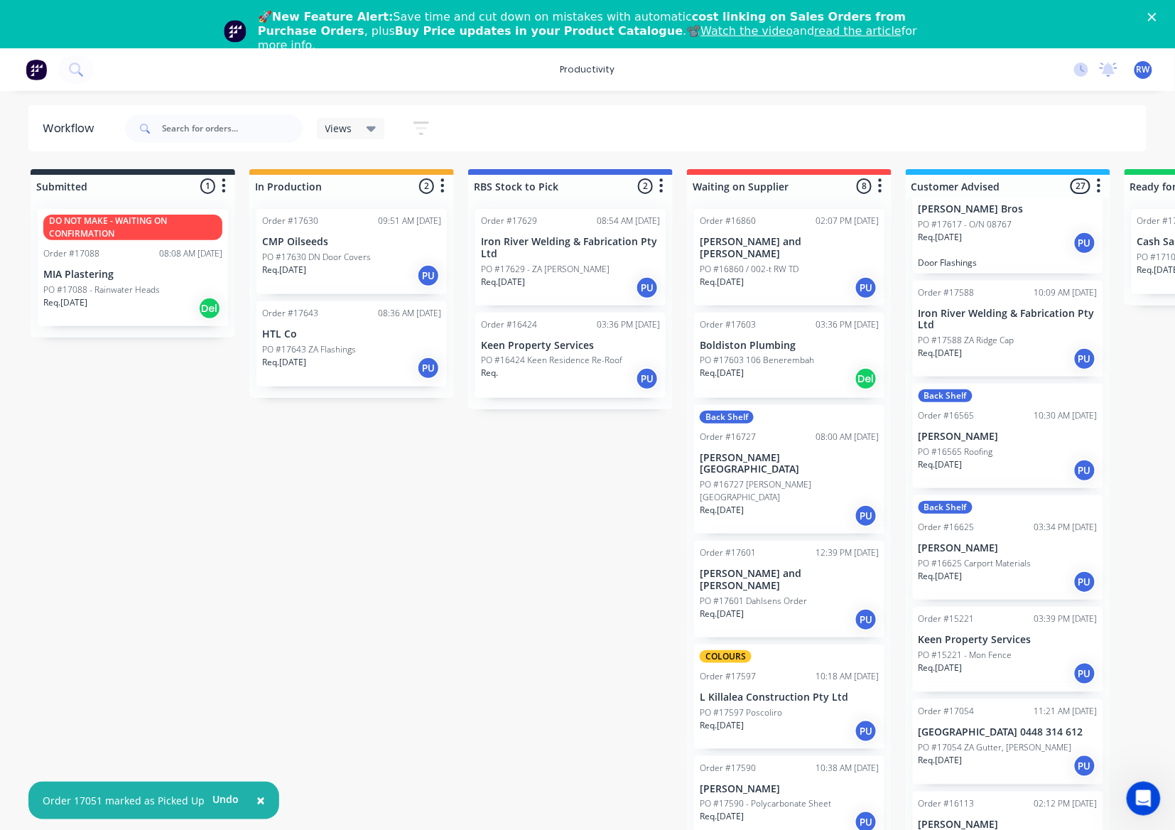
scroll to position [1524, 0]
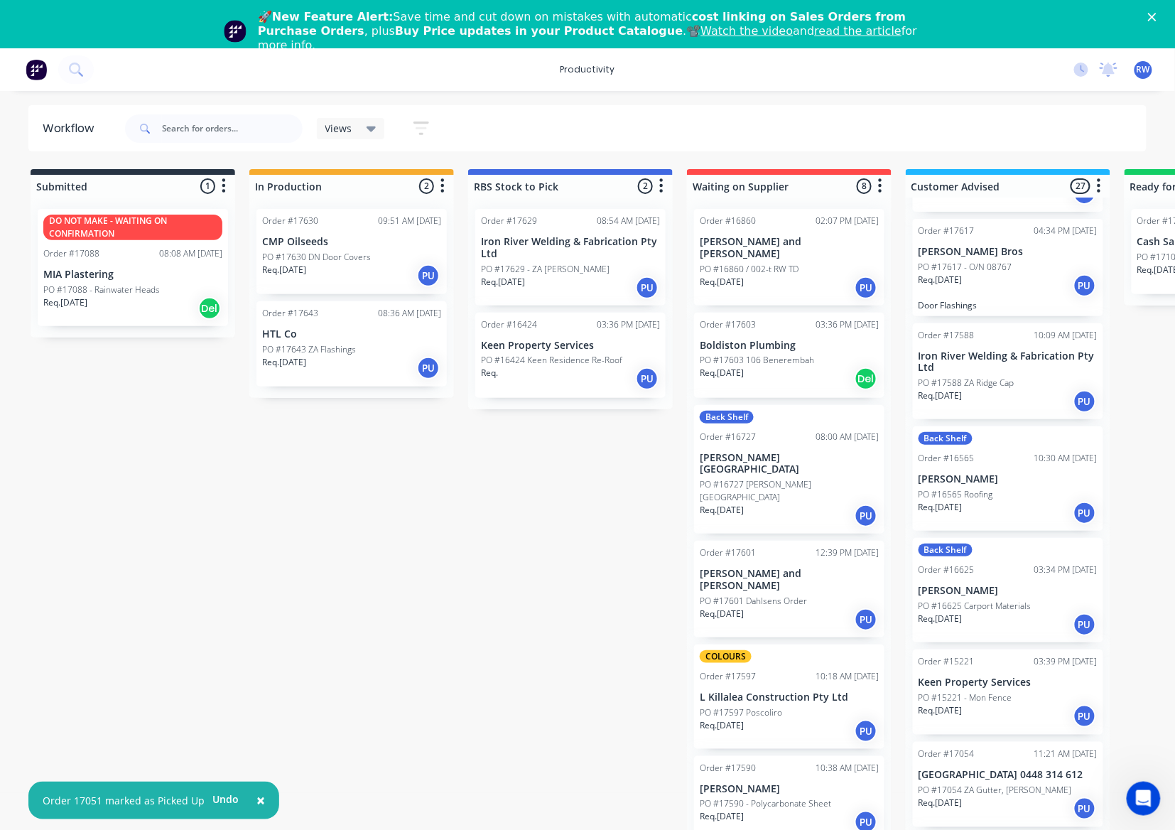
click at [989, 488] on p "PO #16565 Roofing" at bounding box center [956, 494] width 75 height 13
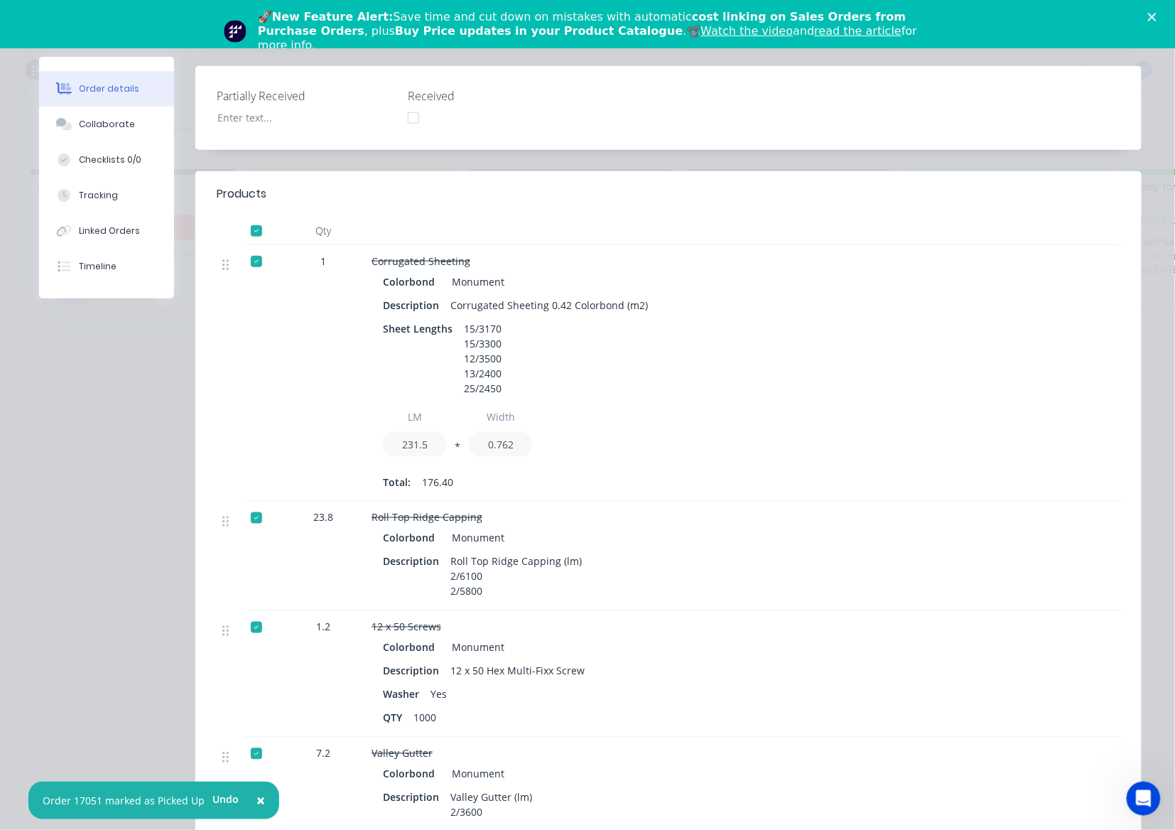
scroll to position [0, 0]
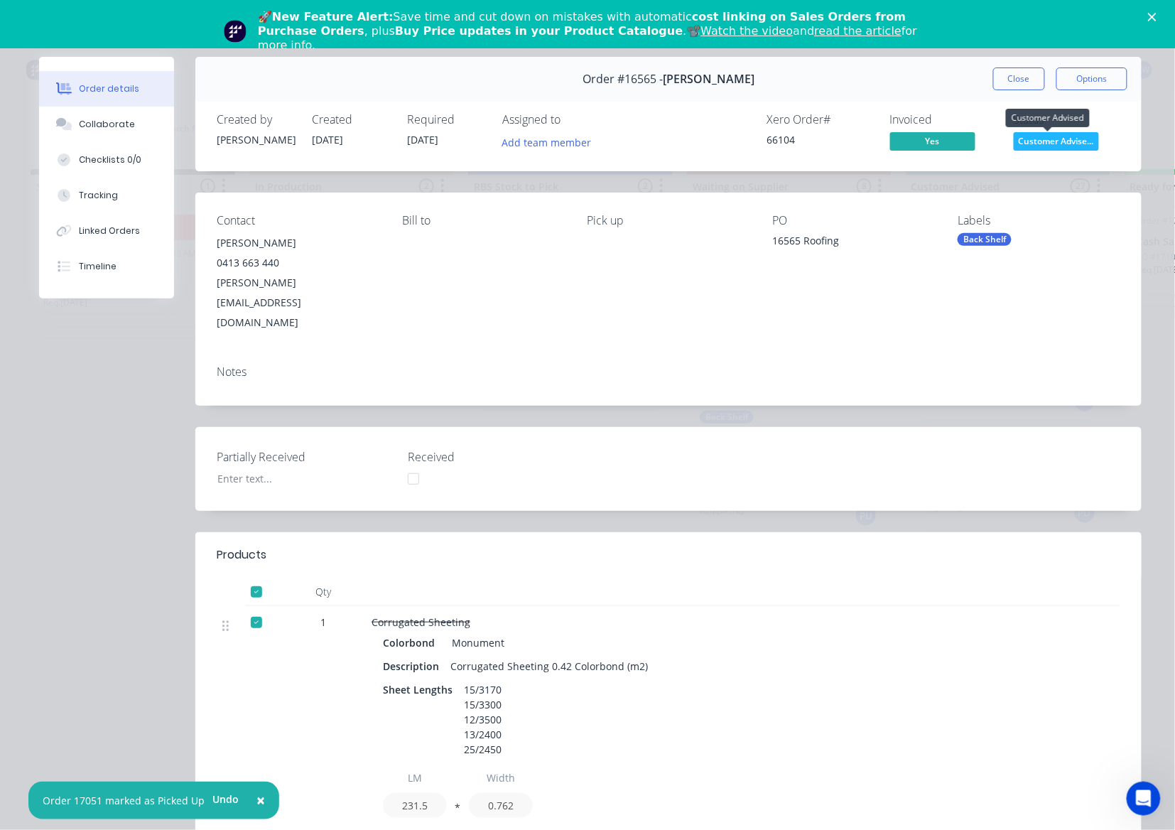
click at [1069, 140] on span "Customer Advise..." at bounding box center [1056, 141] width 85 height 18
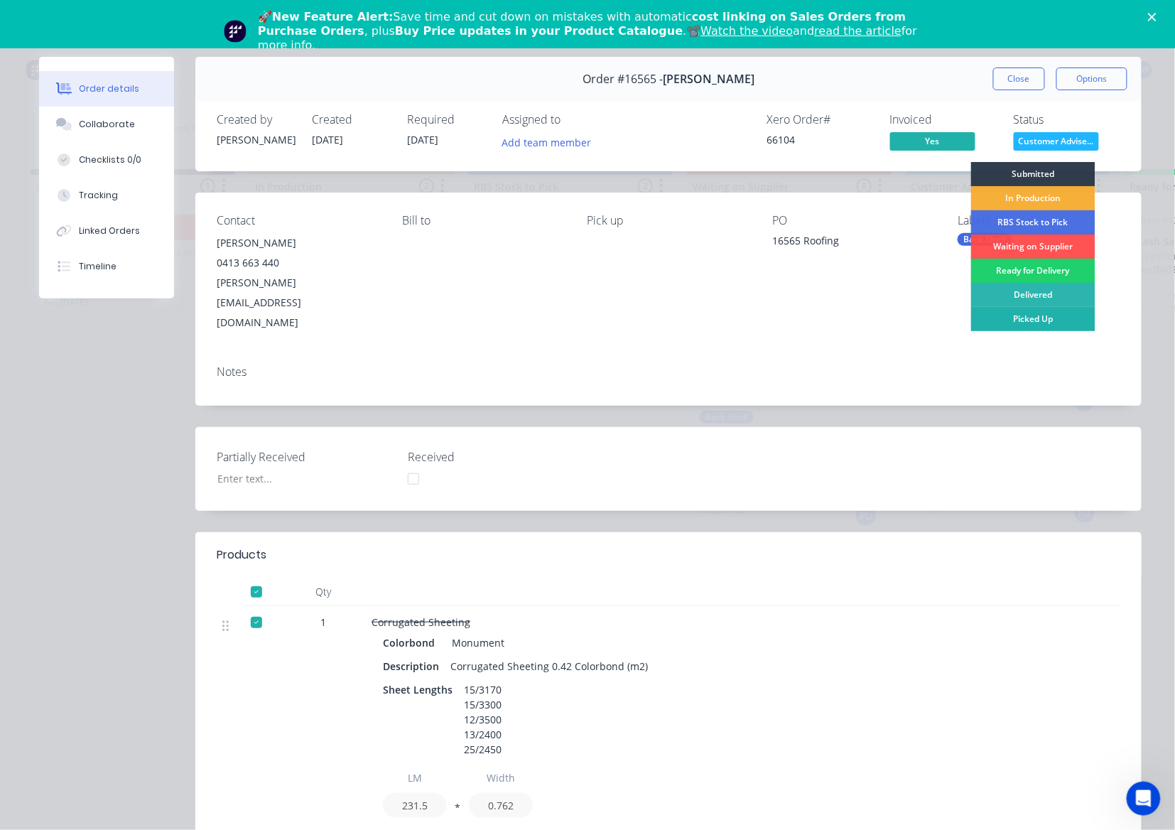
click at [1043, 316] on div "Picked Up" at bounding box center [1033, 319] width 124 height 24
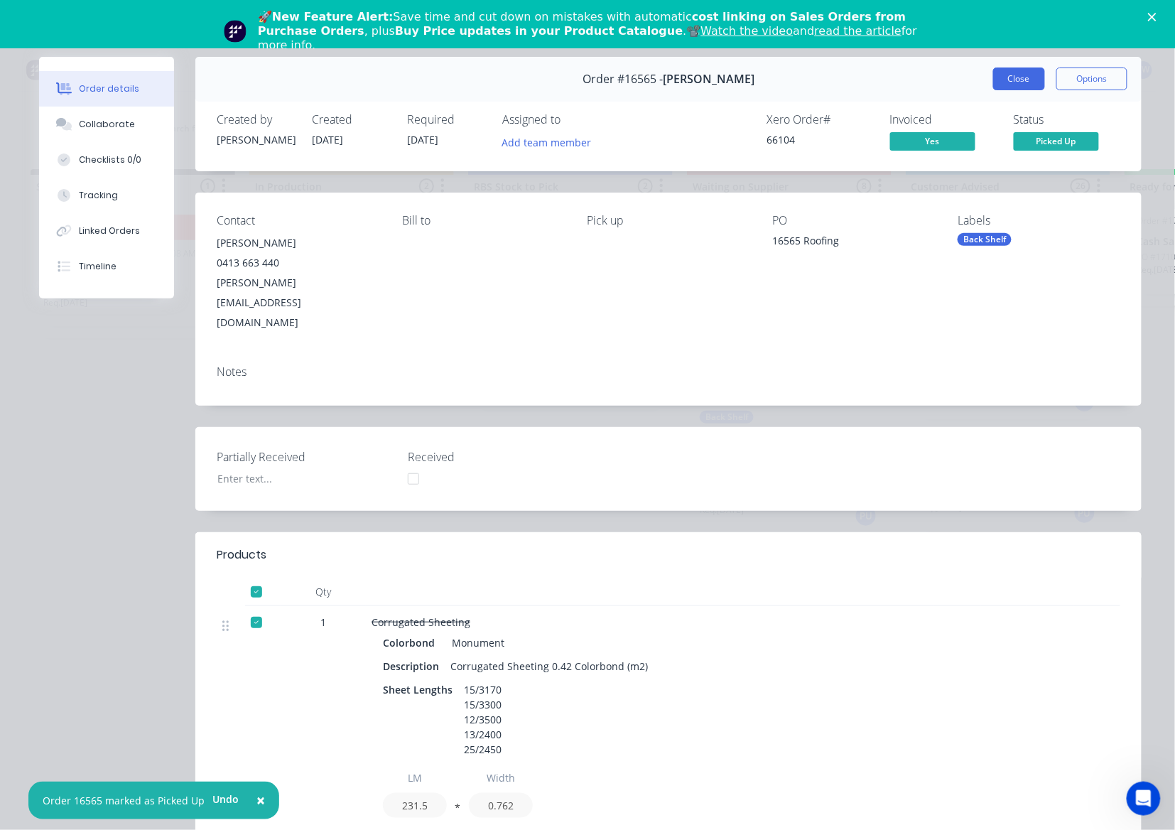
click at [1016, 82] on button "Close" at bounding box center [1019, 79] width 52 height 23
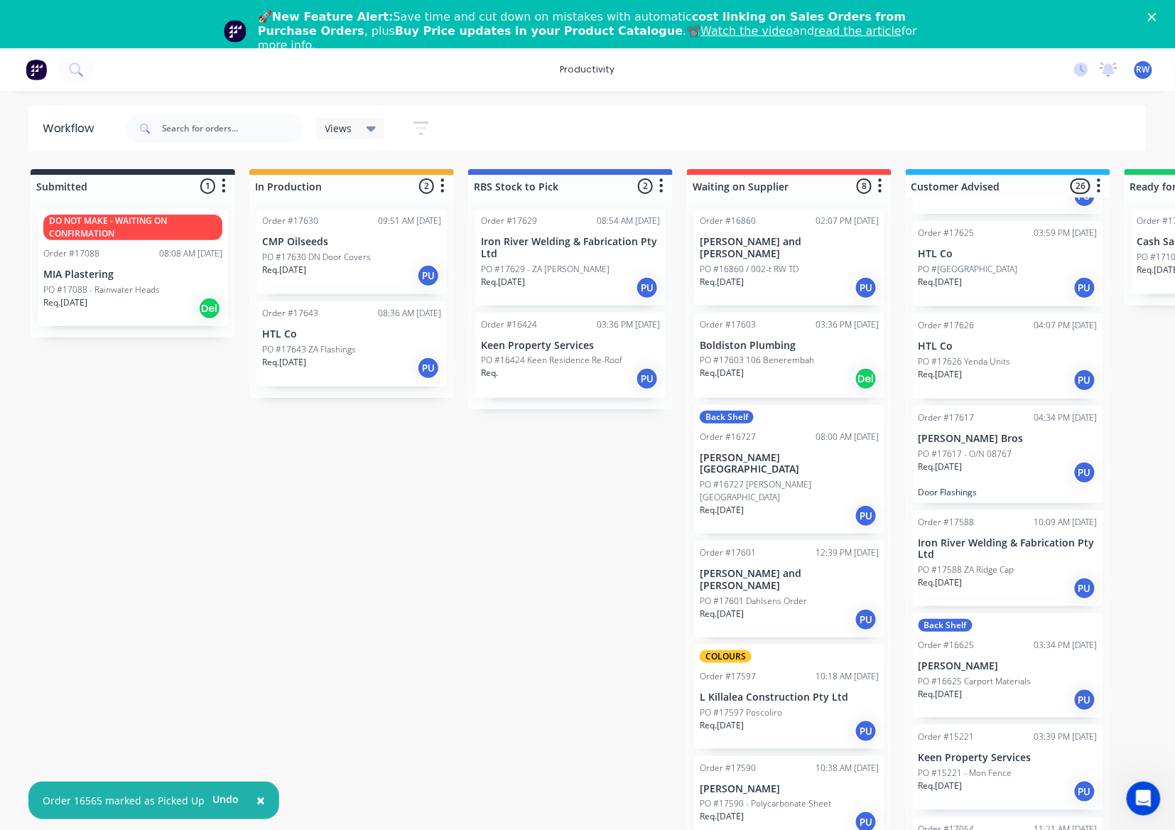
scroll to position [1335, 0]
click at [979, 463] on div "Req. [DATE] PU" at bounding box center [1008, 475] width 179 height 24
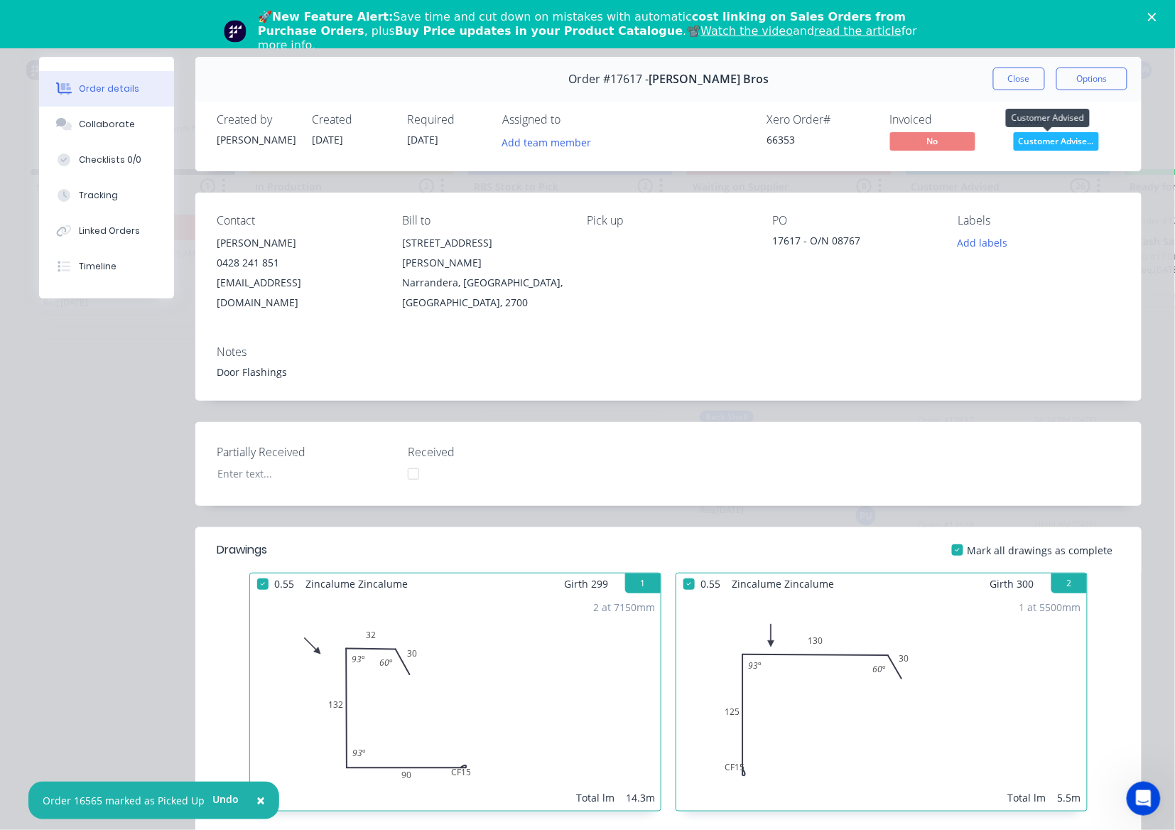
click at [1055, 141] on span "Customer Advise..." at bounding box center [1056, 141] width 85 height 18
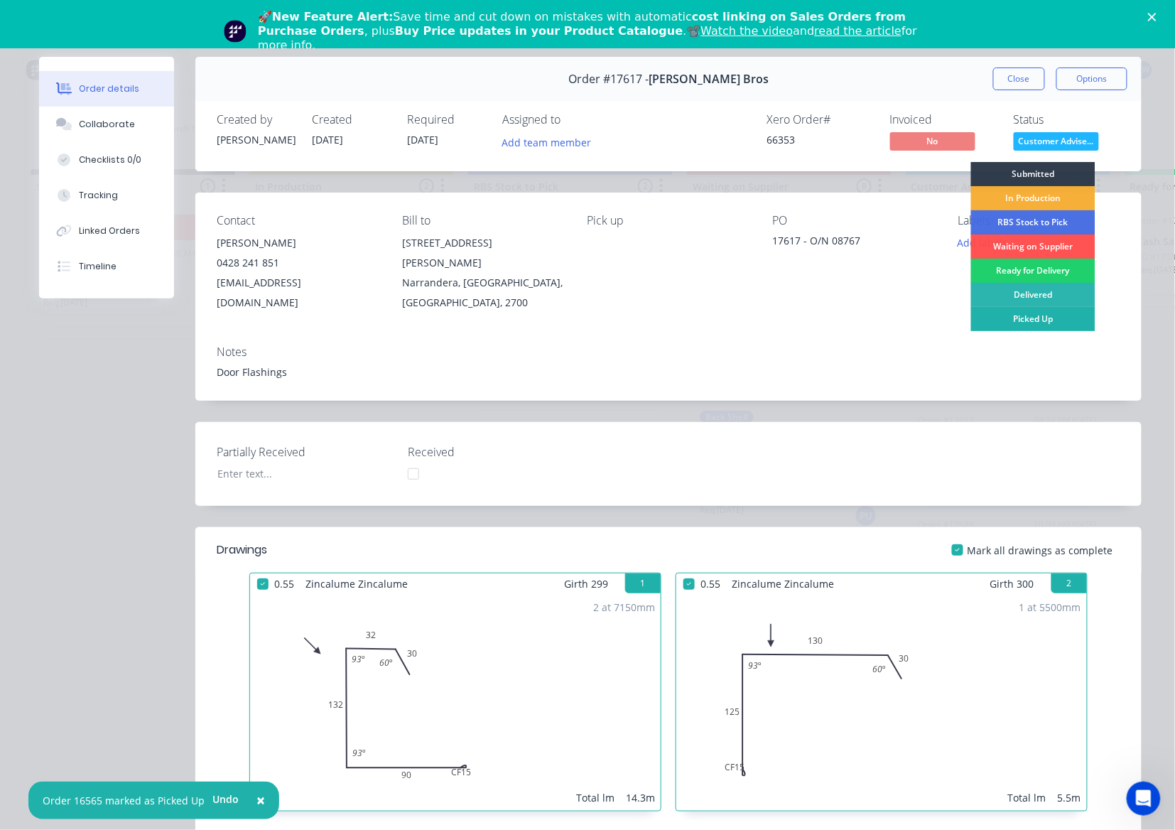
click at [1030, 319] on div "Picked Up" at bounding box center [1033, 319] width 124 height 24
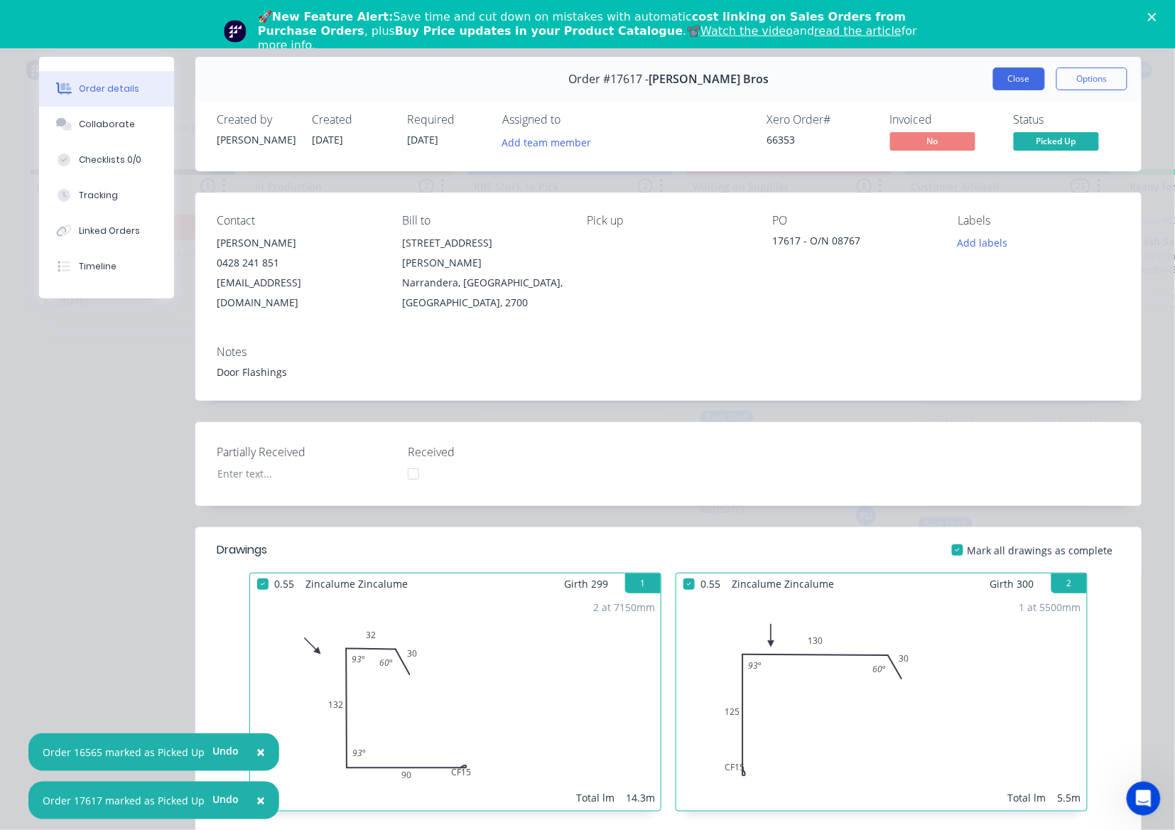
click at [998, 75] on button "Close" at bounding box center [1019, 79] width 52 height 23
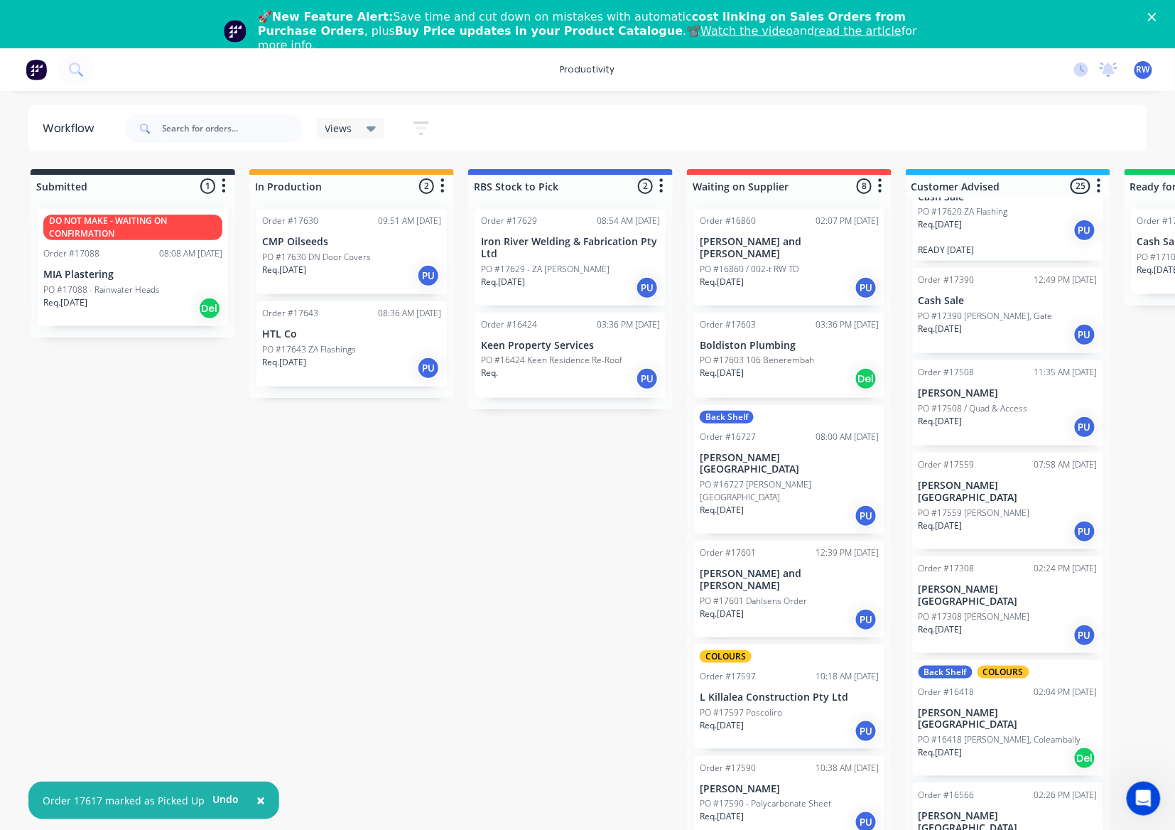
scroll to position [577, 0]
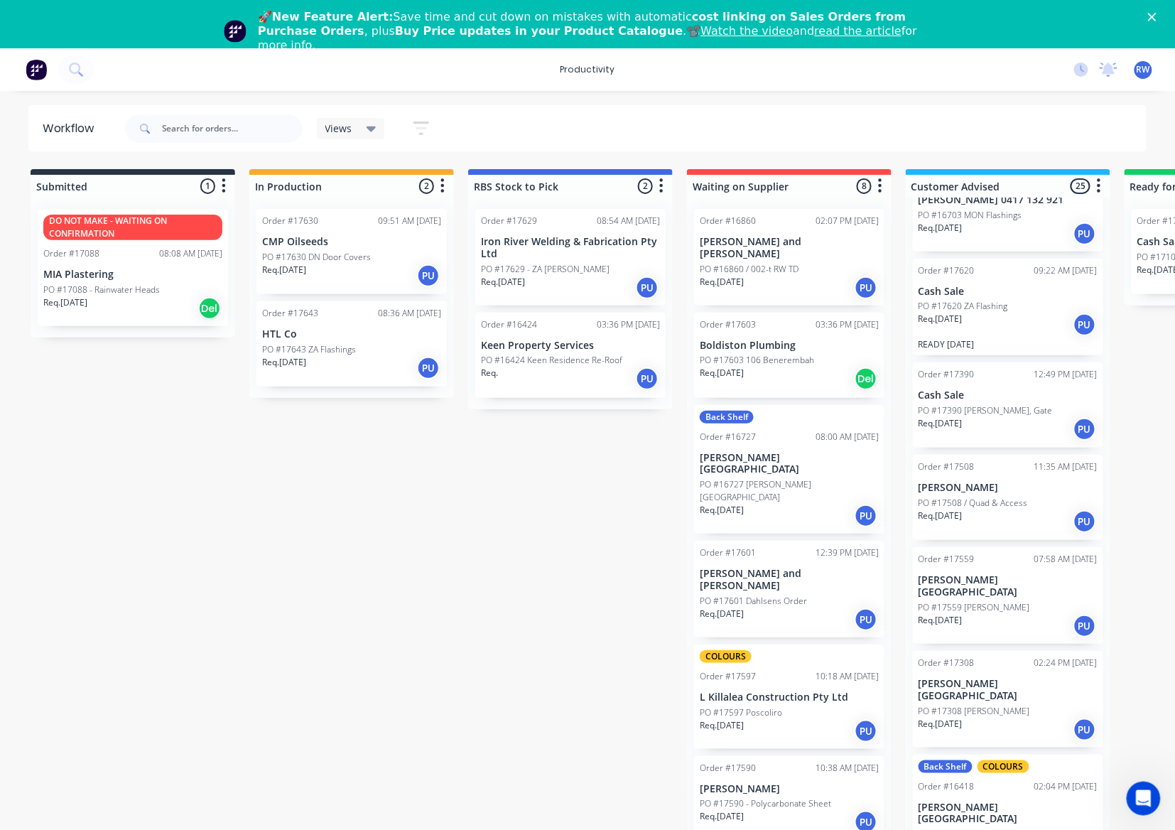
click at [975, 323] on div "Req. [DATE] PU" at bounding box center [1008, 325] width 179 height 24
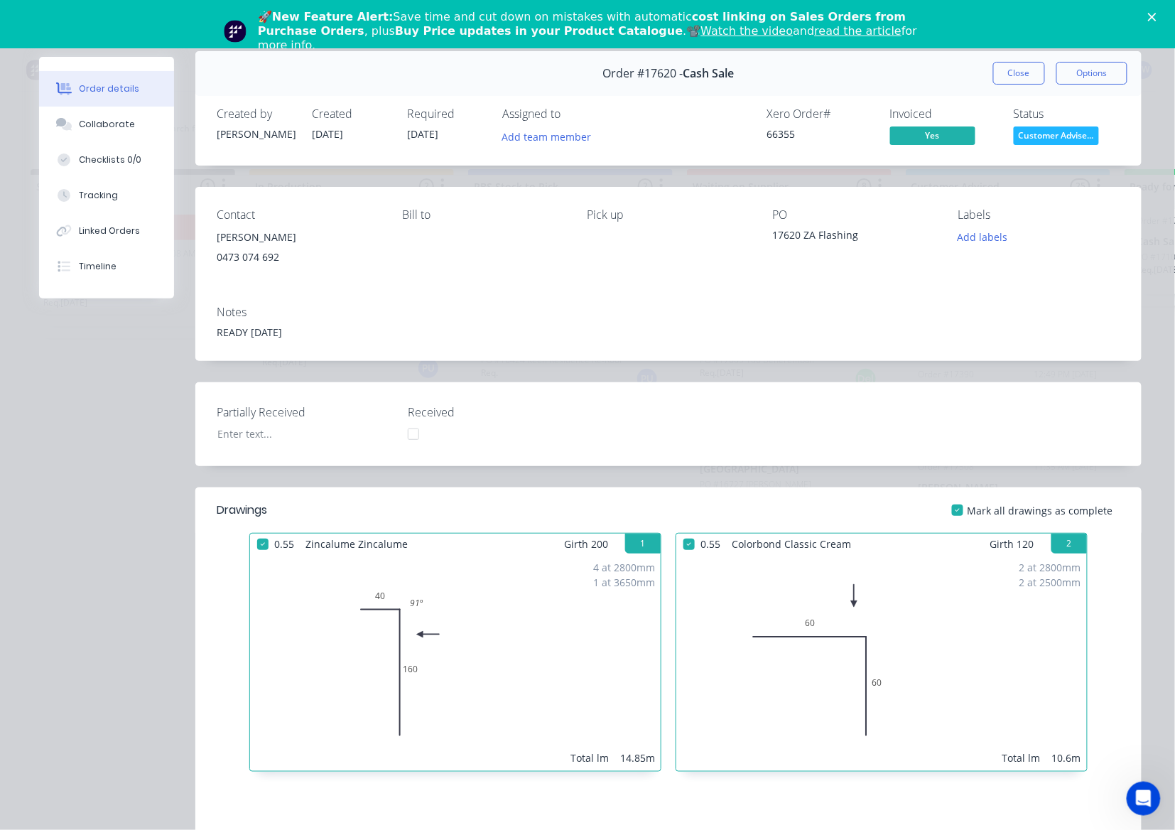
scroll to position [0, 0]
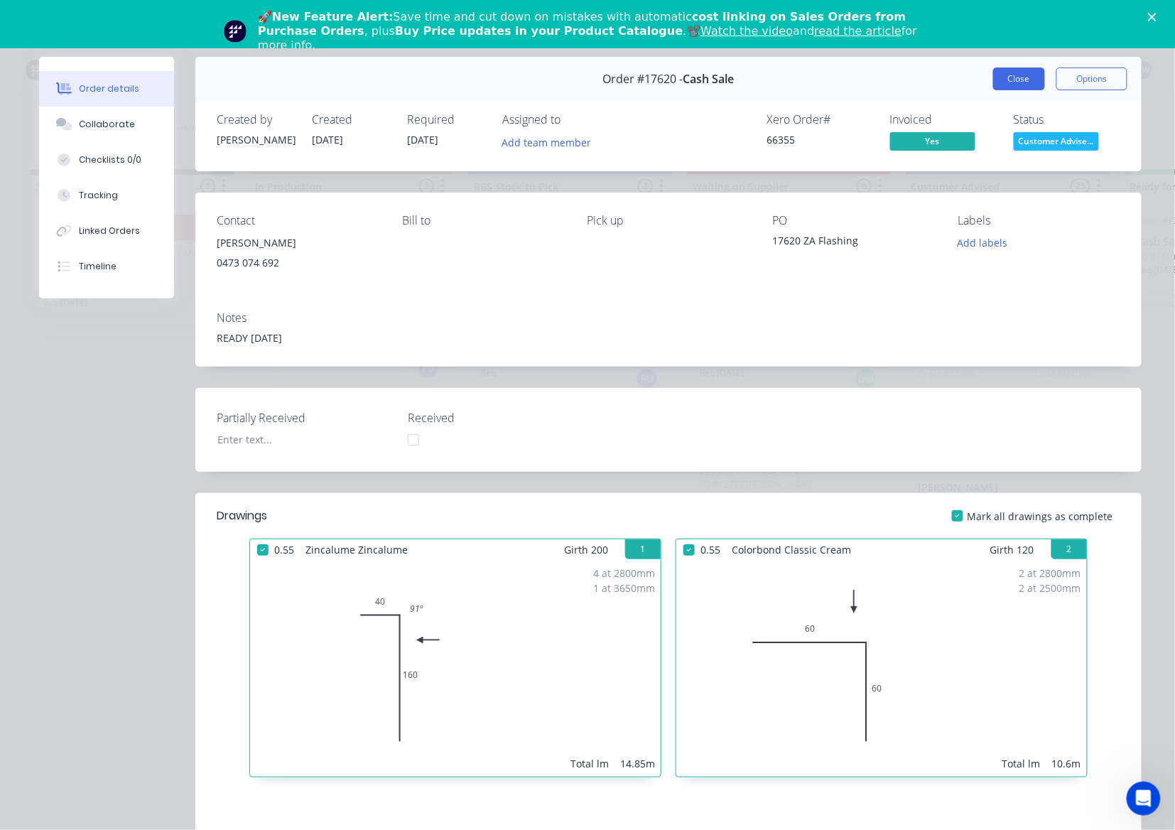
click at [1016, 80] on button "Close" at bounding box center [1019, 79] width 52 height 23
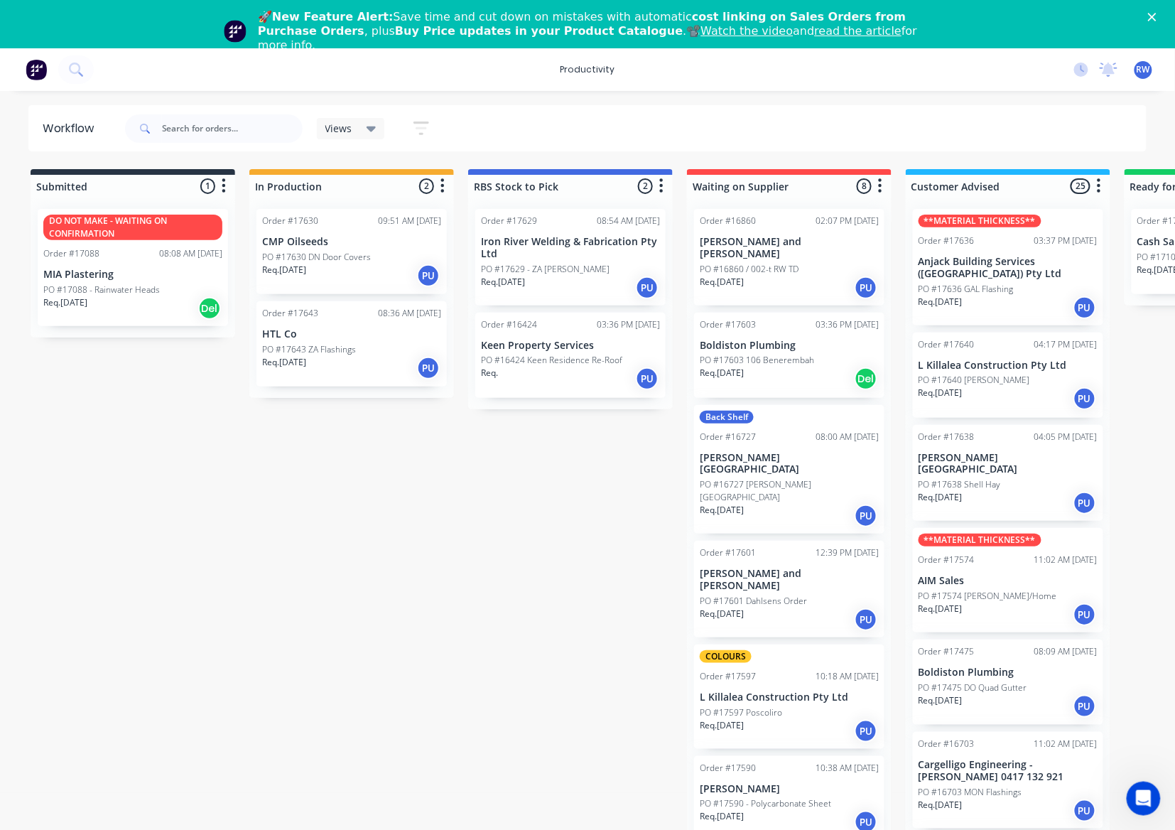
click at [954, 362] on p "L Killalea Construction Pty Ltd" at bounding box center [1008, 366] width 179 height 12
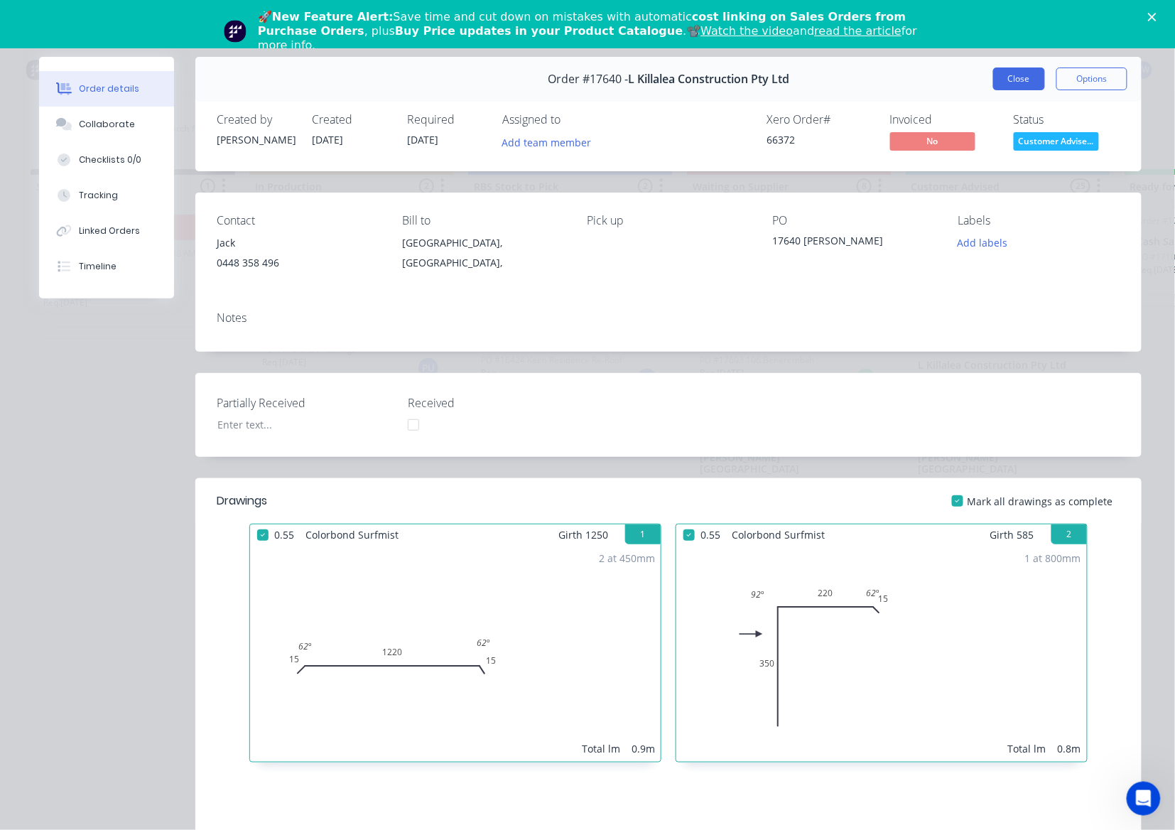
click at [1008, 83] on button "Close" at bounding box center [1019, 79] width 52 height 23
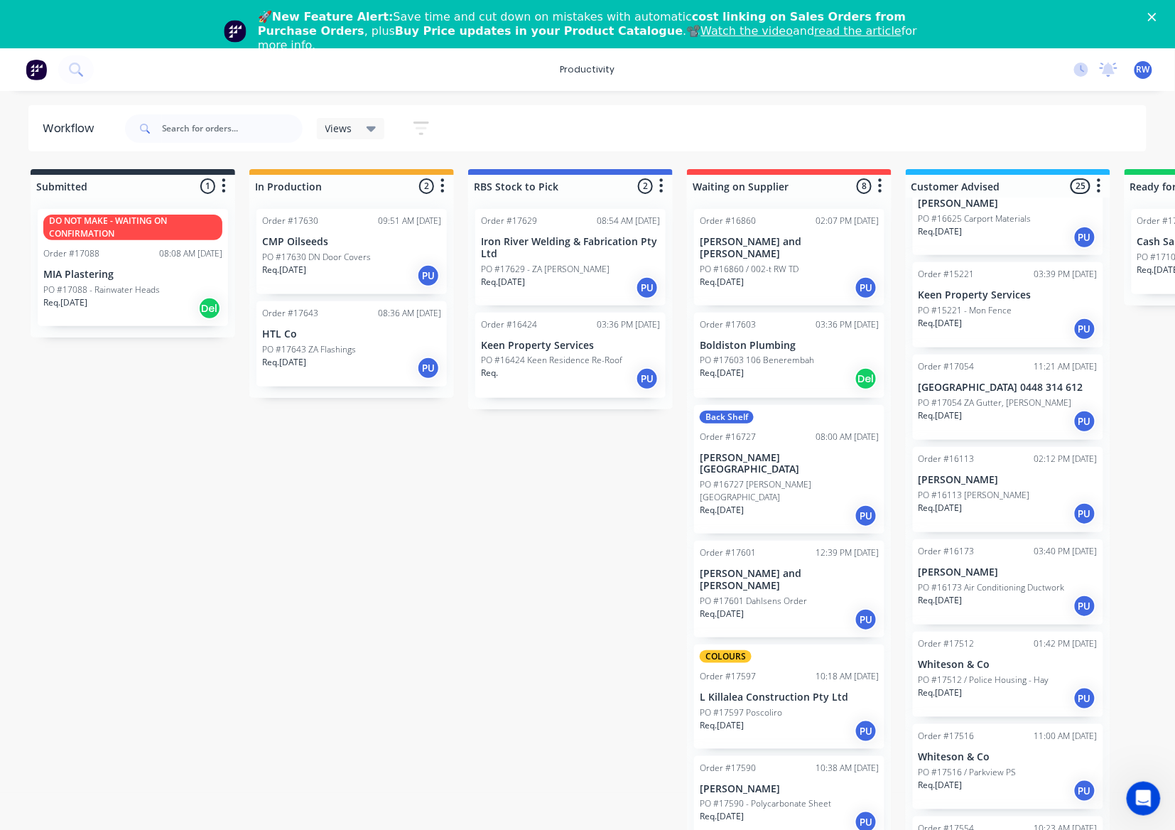
scroll to position [1772, 0]
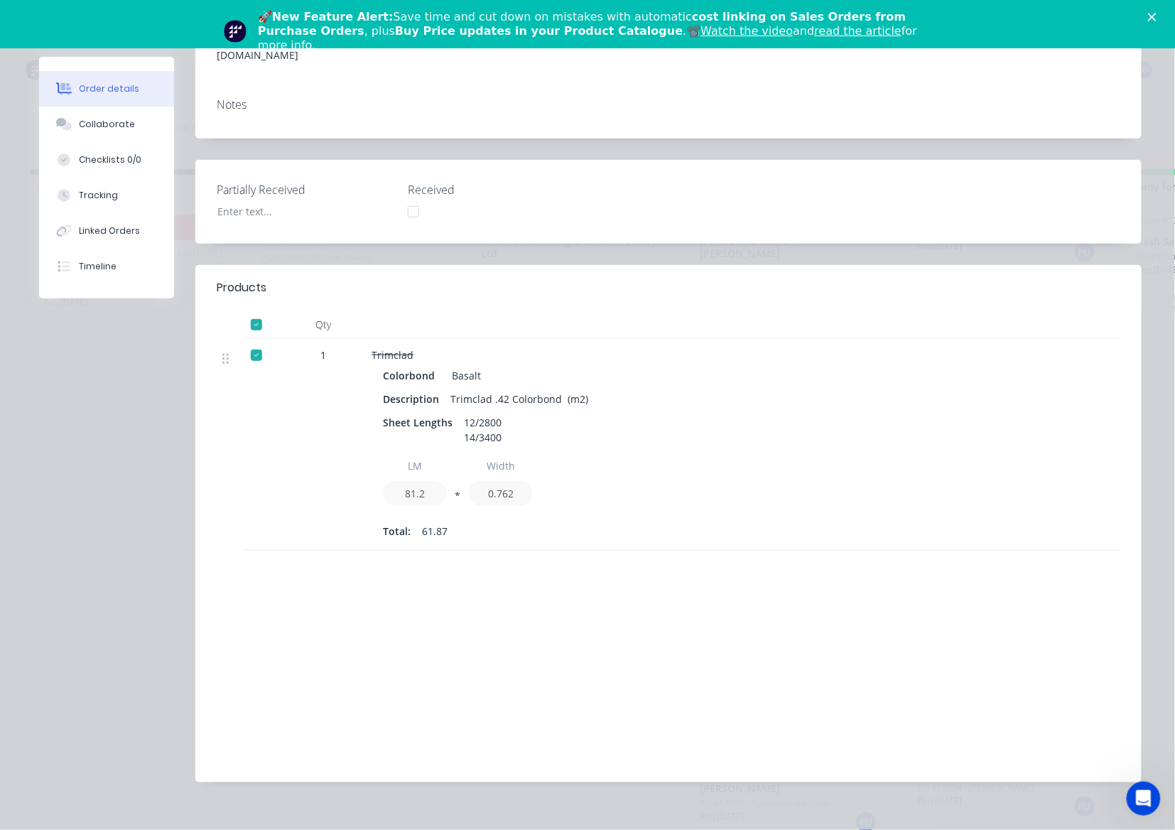
scroll to position [0, 0]
